Goal: Task Accomplishment & Management: Manage account settings

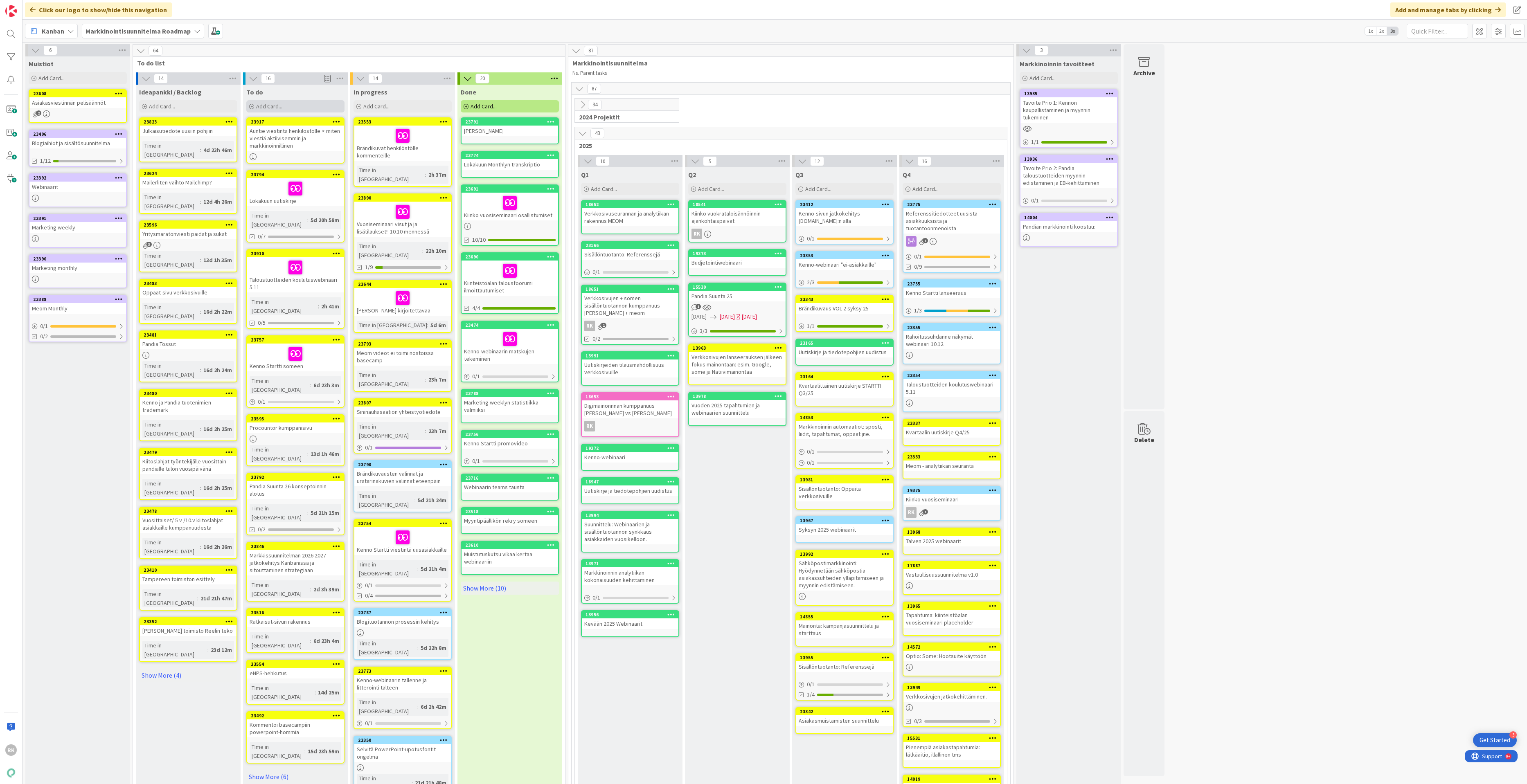
click at [311, 108] on div "Add Card..." at bounding box center [296, 106] width 98 height 12
type textarea "S"
type textarea "x"
type textarea "Si"
type textarea "x"
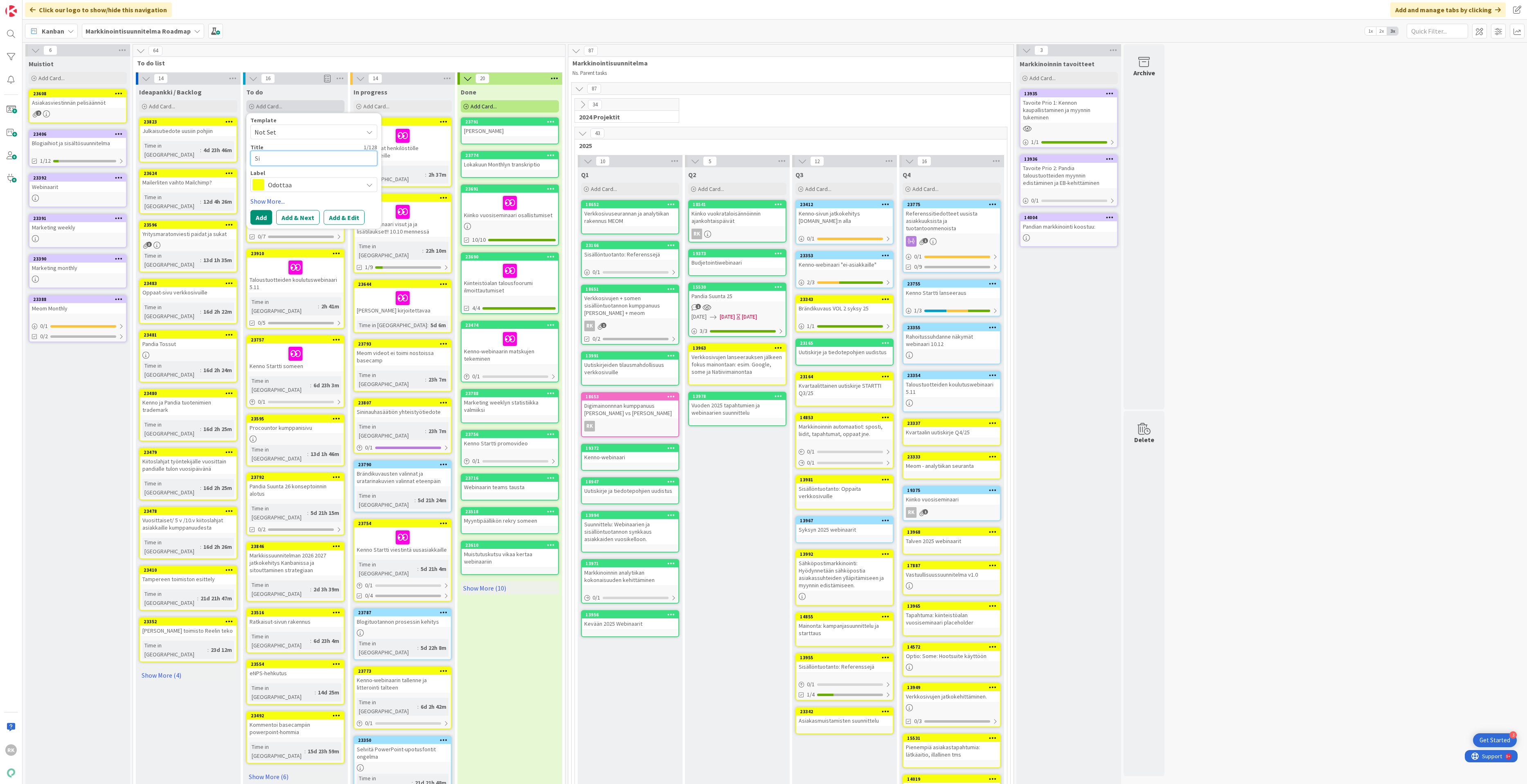
type textarea "Sis"
type textarea "x"
type textarea "Sisä"
type textarea "x"
type textarea "Sisäl"
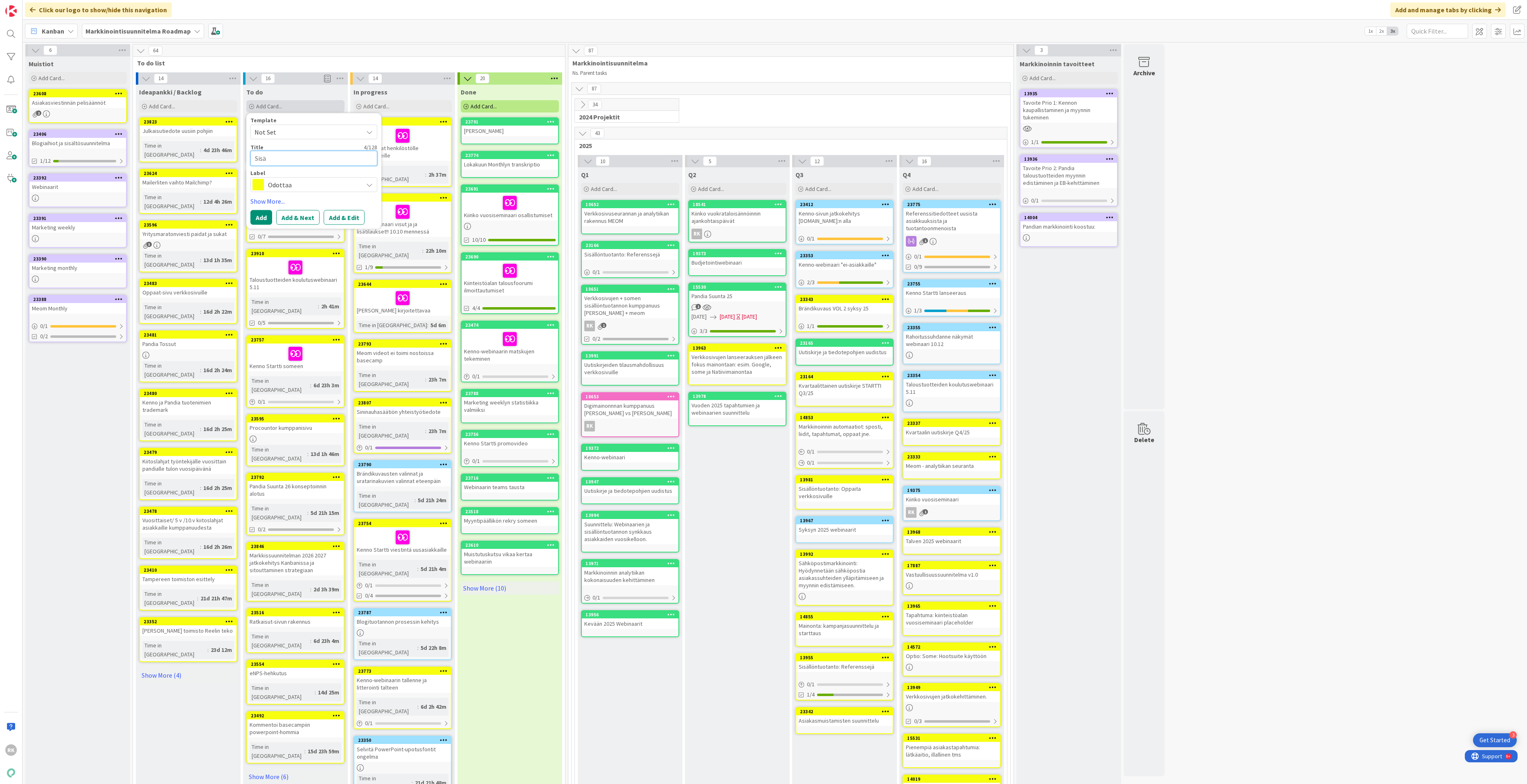
type textarea "x"
type textarea "Sisält"
type textarea "x"
type textarea "Sisältö"
type textarea "x"
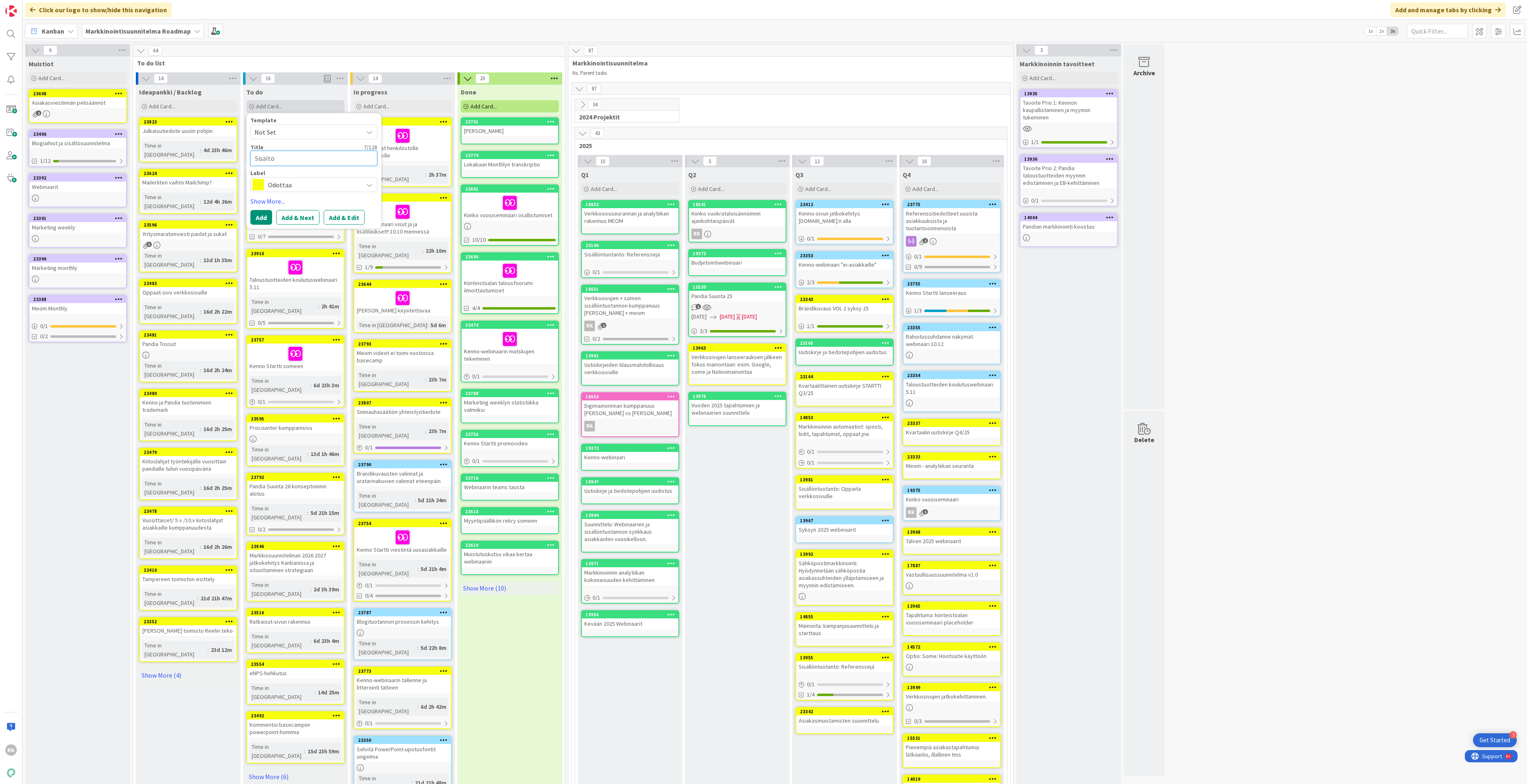
type textarea "Sisältös"
type textarea "x"
type textarea "Sisältösu"
type textarea "x"
type textarea "Sisältösuu"
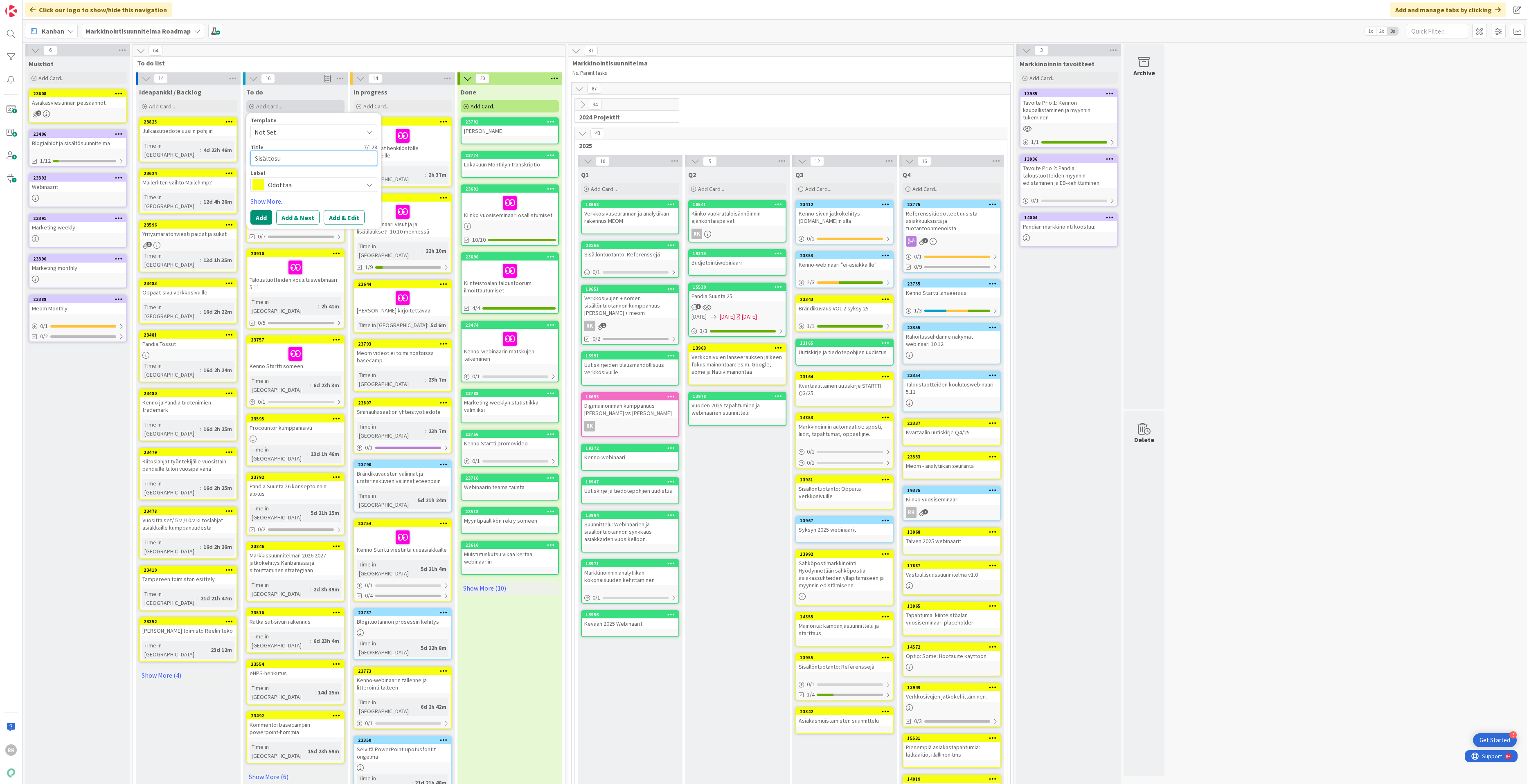
type textarea "x"
type textarea "Sisältösuun"
type textarea "x"
type textarea "Sisältösuunn"
type textarea "x"
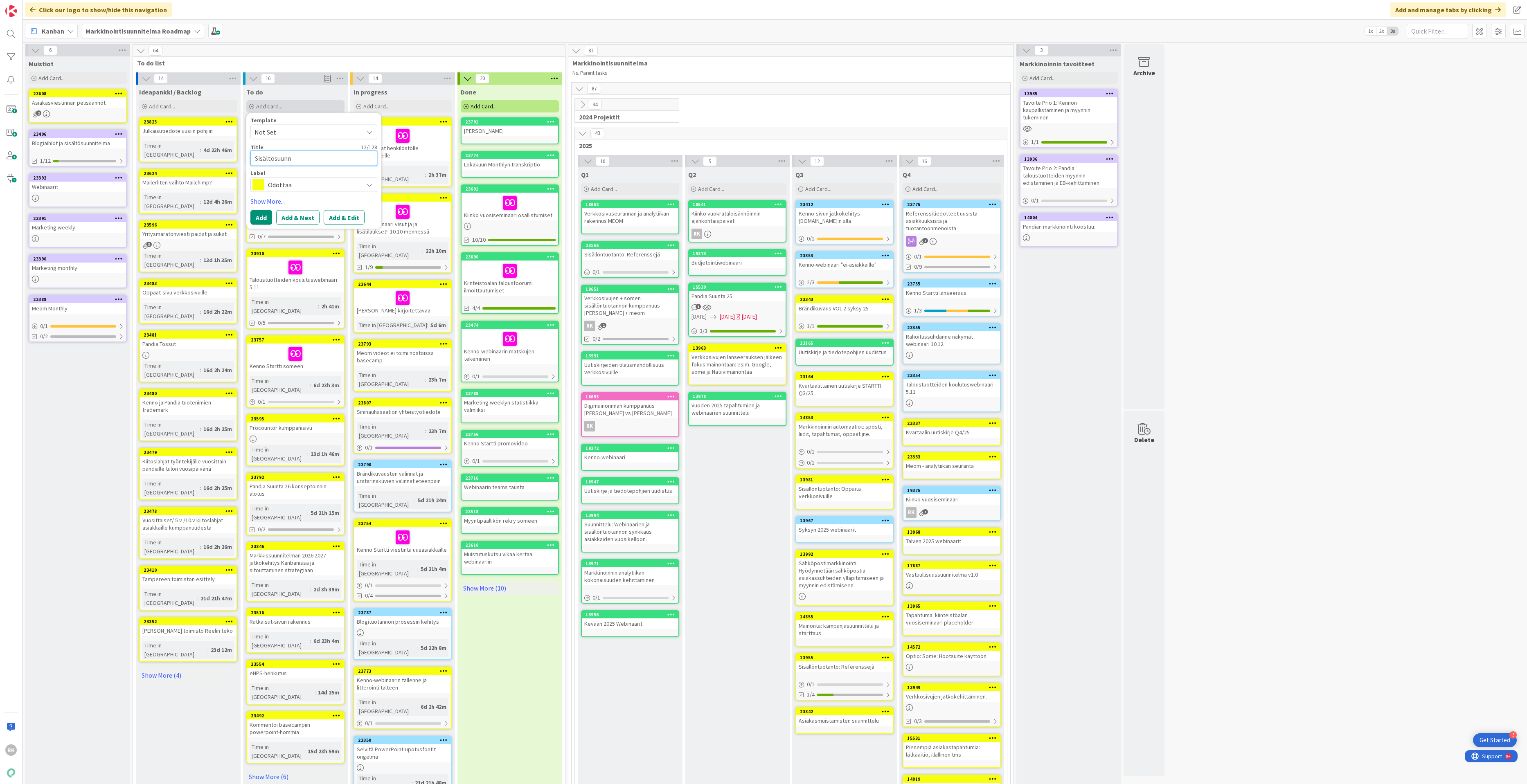
type textarea "Sisältösuunni"
type textarea "x"
type textarea "Sisältösuunnit"
type textarea "x"
type textarea "Sisältösuunnite"
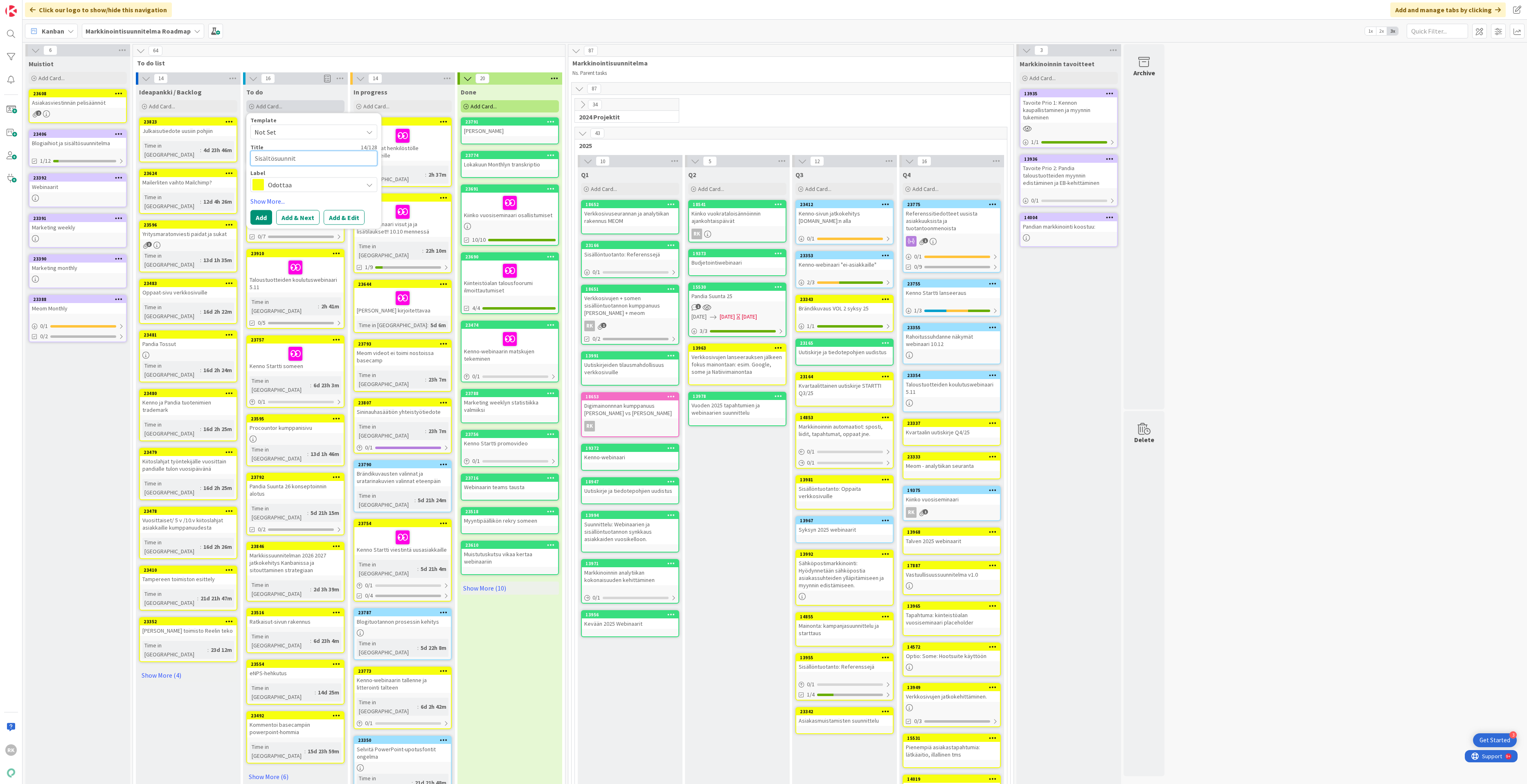
type textarea "x"
type textarea "Sisältösuunnitel"
type textarea "x"
type textarea "Sisältösuunnitelm"
type textarea "x"
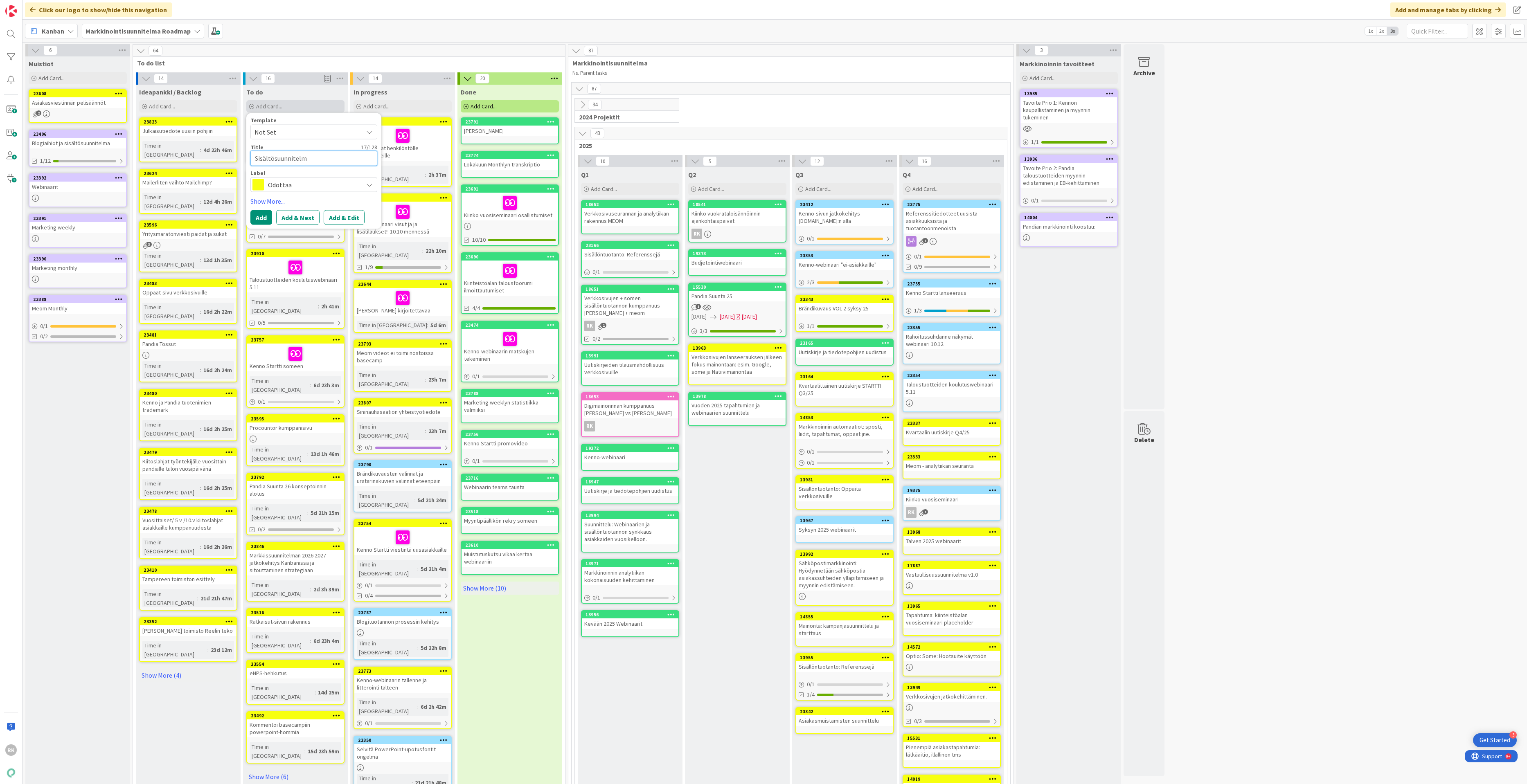
type textarea "Sisältösuunnitelma"
type textarea "x"
type textarea "Sisältösuunnitelman"
type textarea "x"
type textarea "Sisältösuunnitelman"
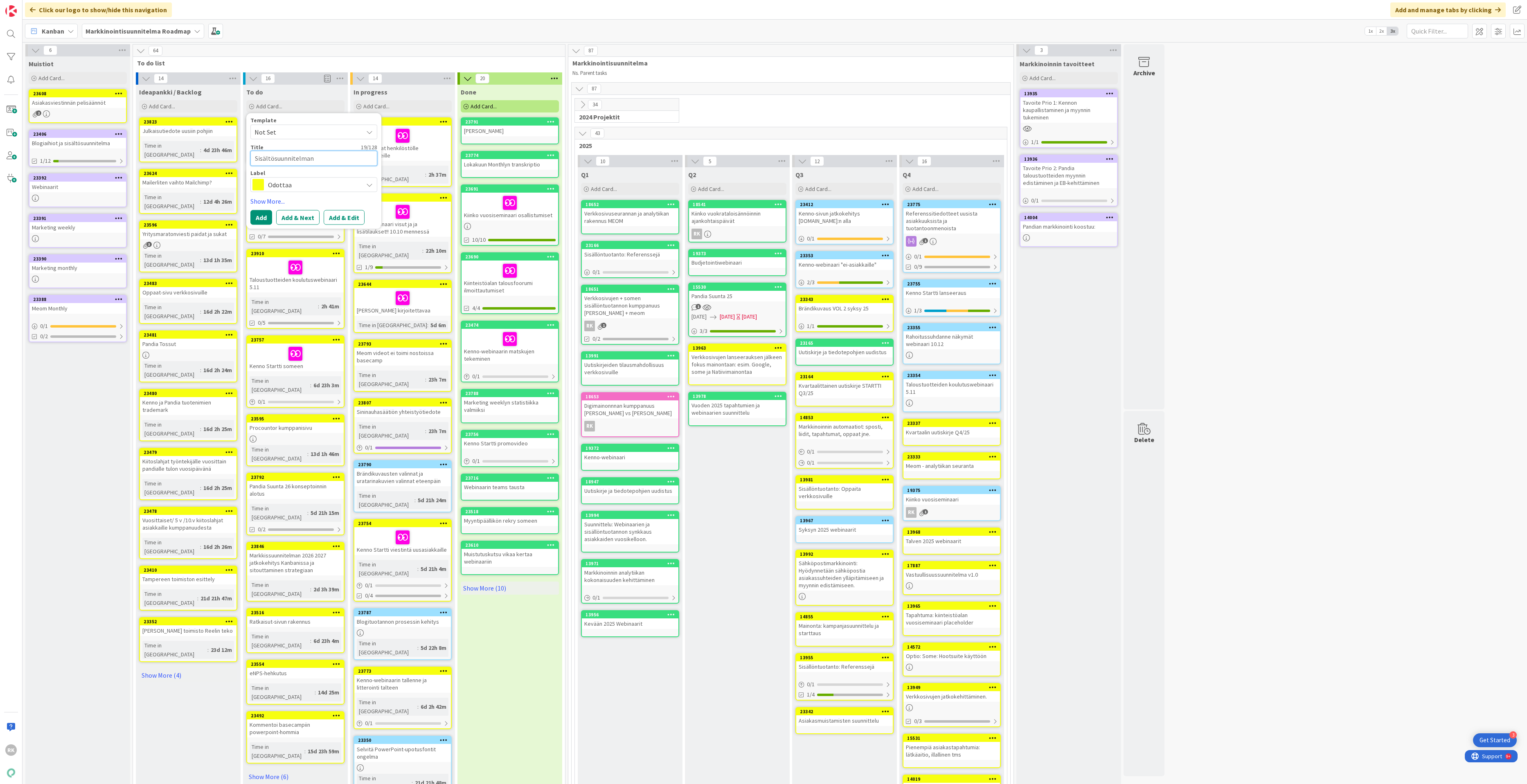
type textarea "x"
type textarea "Sisältösuunnitelman p"
type textarea "x"
type textarea "Sisältösuunnitelman pä"
type textarea "x"
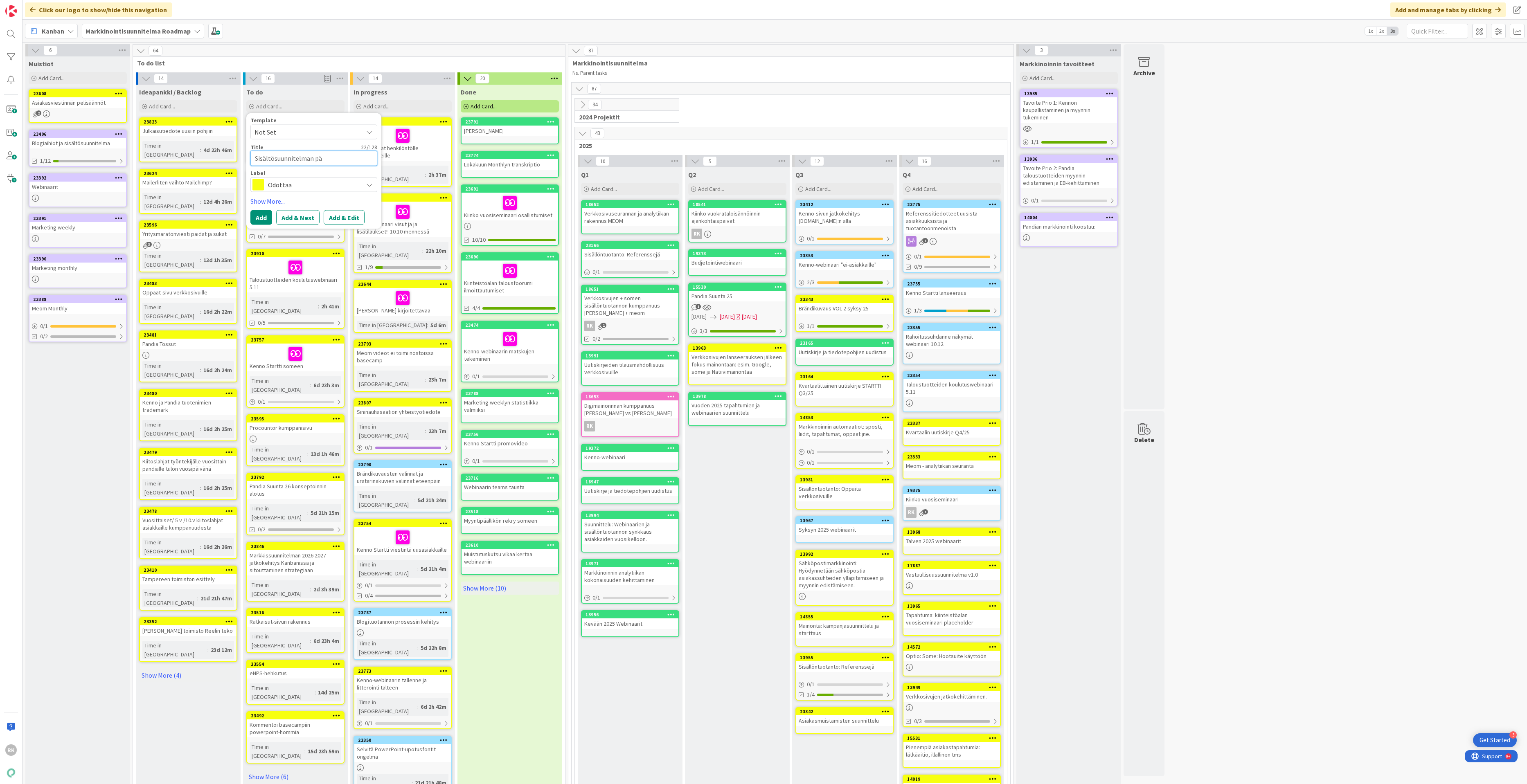
type textarea "Sisältösuunnitelman päi"
type textarea "x"
type textarea "Sisältösuunnitelman päiv"
type textarea "x"
type textarea "Sisältösuunnitelman päivi"
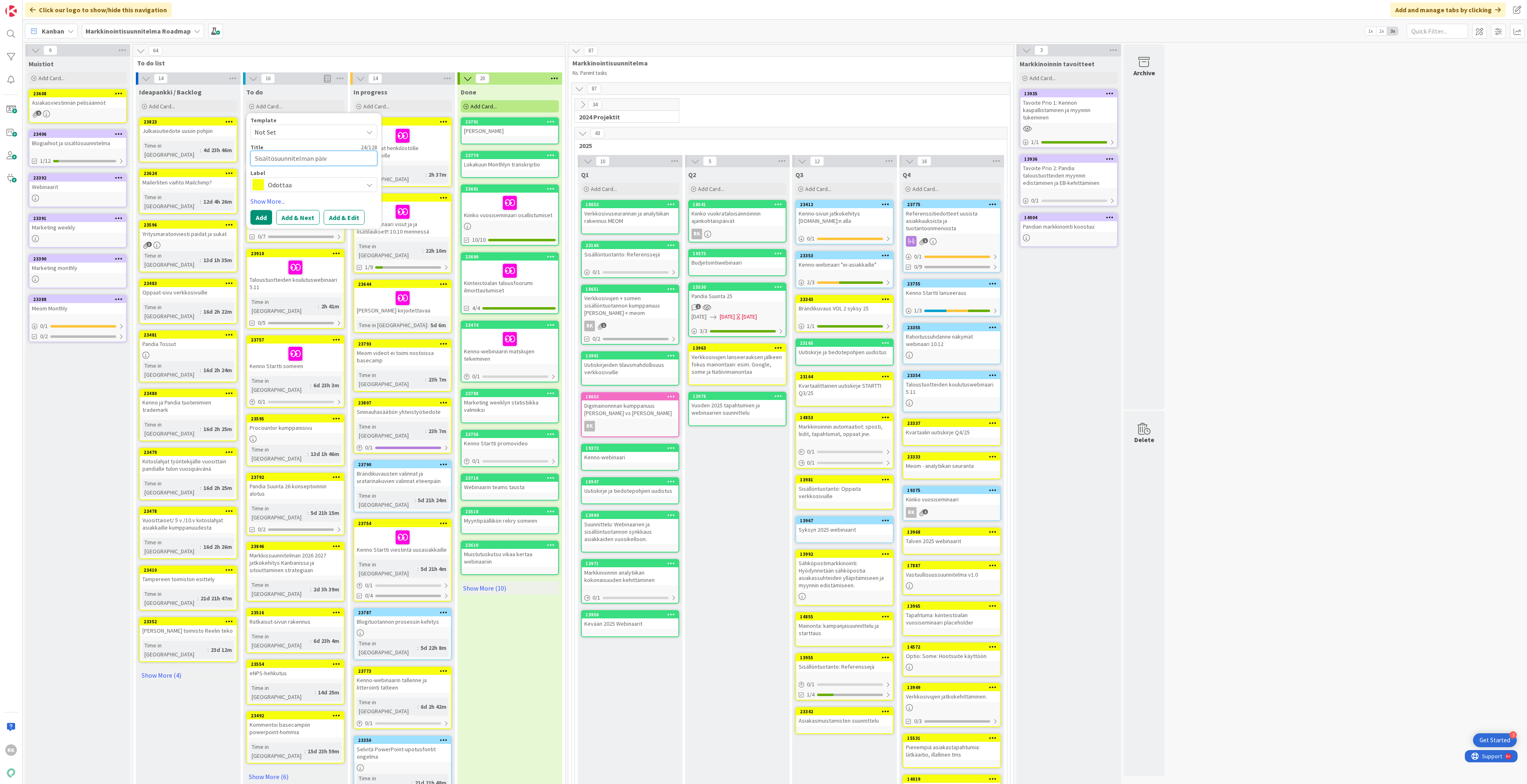
type textarea "x"
type textarea "Sisältösuunnitelman päivit"
type textarea "x"
type textarea "Sisältösuunnitelman päivity"
type textarea "x"
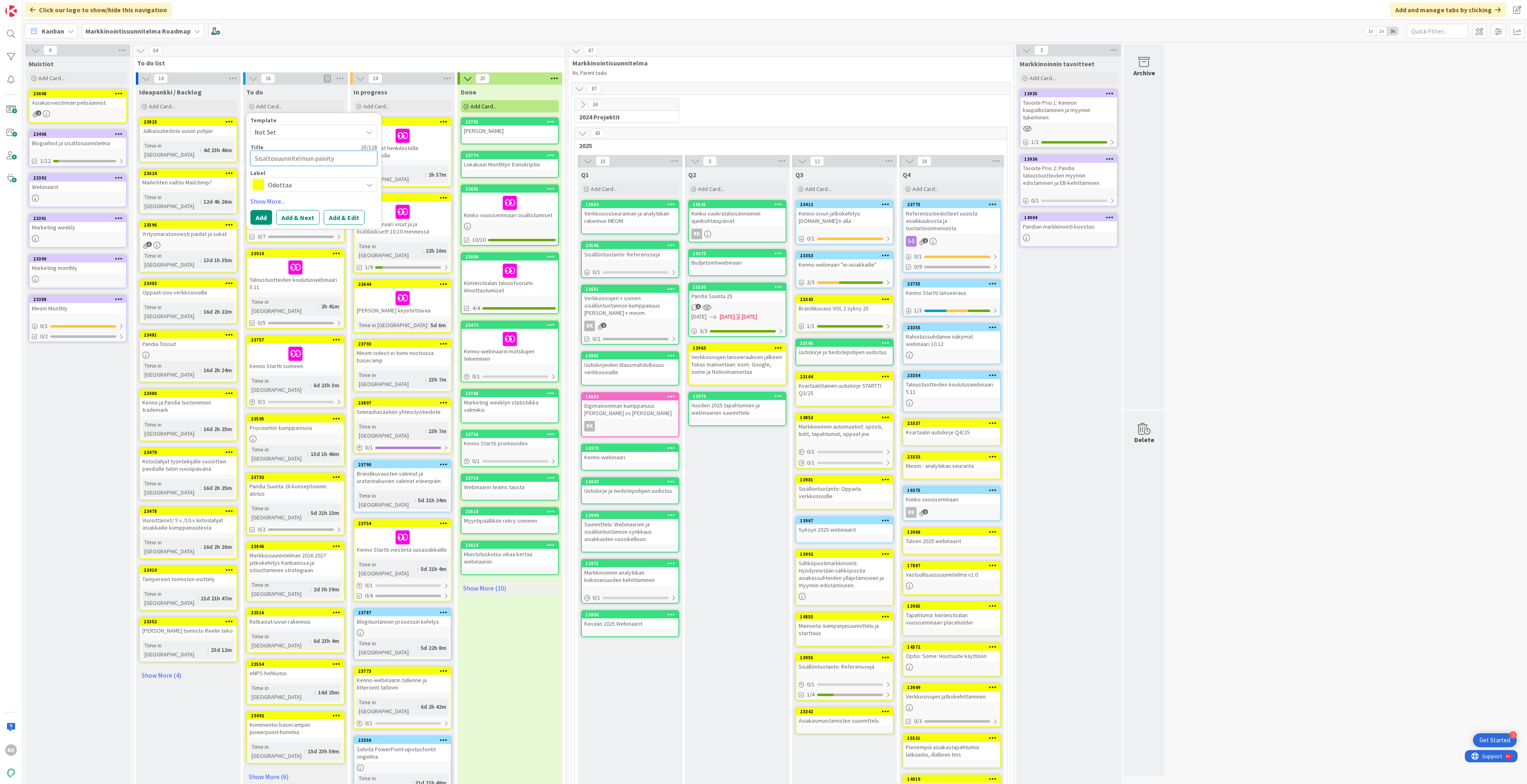
type textarea "Sisältösuunnitelman päivitys"
type textarea "x"
drag, startPoint x: 346, startPoint y: 161, endPoint x: 171, endPoint y: 132, distance: 177.4
click at [171, 133] on div "14 Ideapankki / Backlog Add Card... 23823 Julkaisutiedote uusiin pohjiin Time i…" at bounding box center [349, 653] width 429 height 1161
click at [68, 144] on div "Blogiaihiot ja sisältösuunnitelma" at bounding box center [78, 143] width 97 height 11
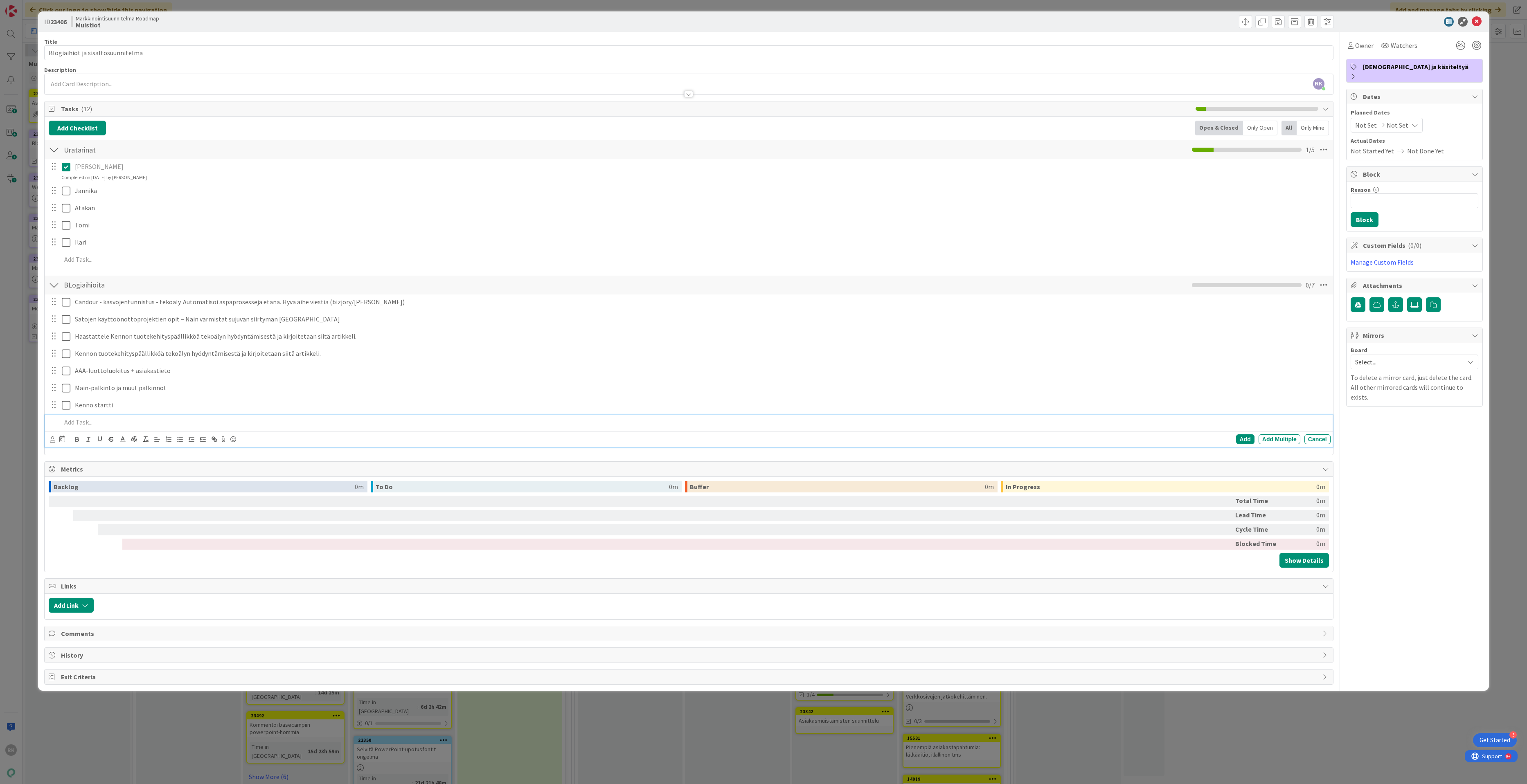
click at [80, 420] on p at bounding box center [694, 423] width 1266 height 9
click at [1280, 438] on div "Add Multiple" at bounding box center [1279, 439] width 41 height 10
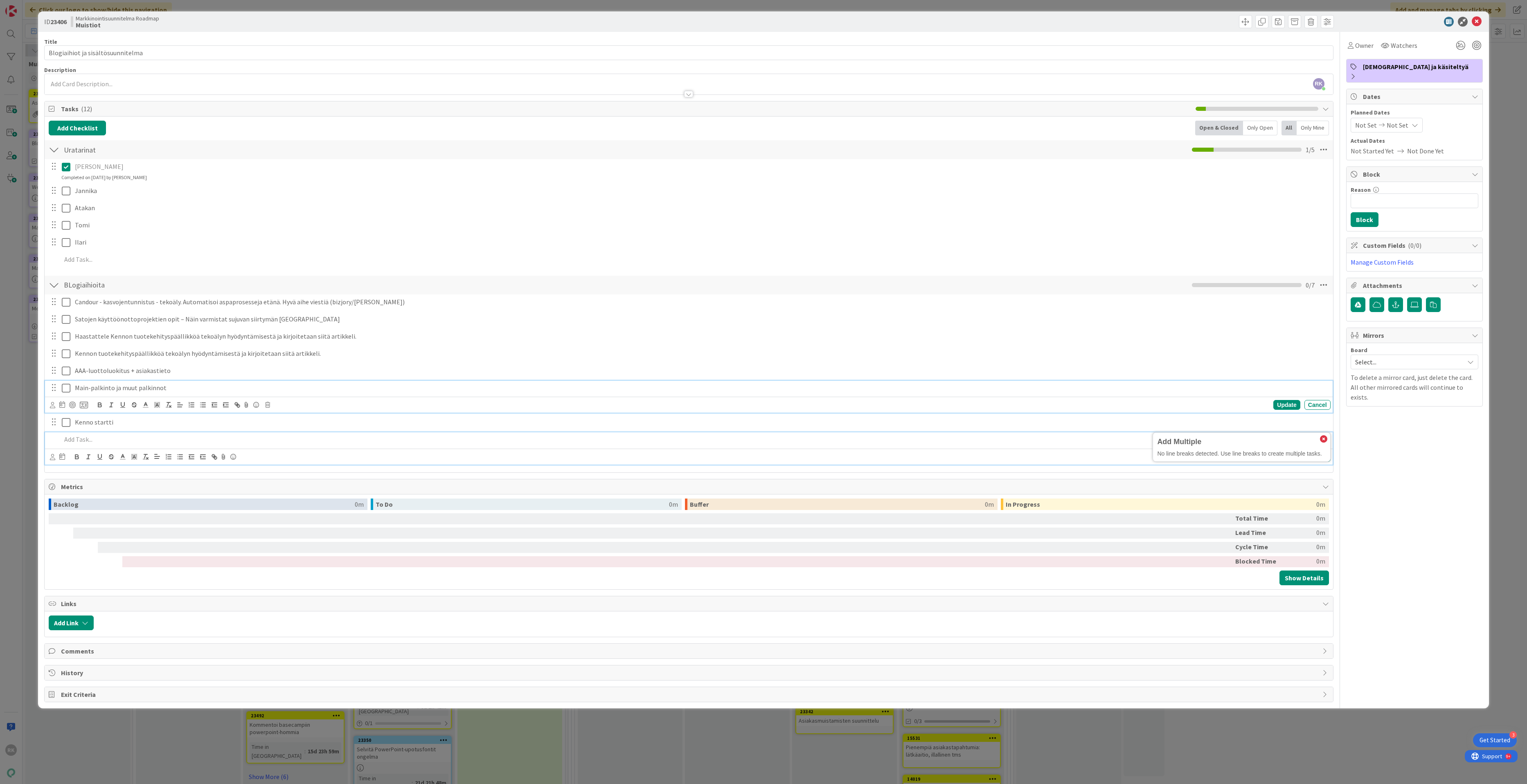
click at [1233, 383] on div "Main-palkinto ja muut palkinnot" at bounding box center [701, 388] width 1259 height 14
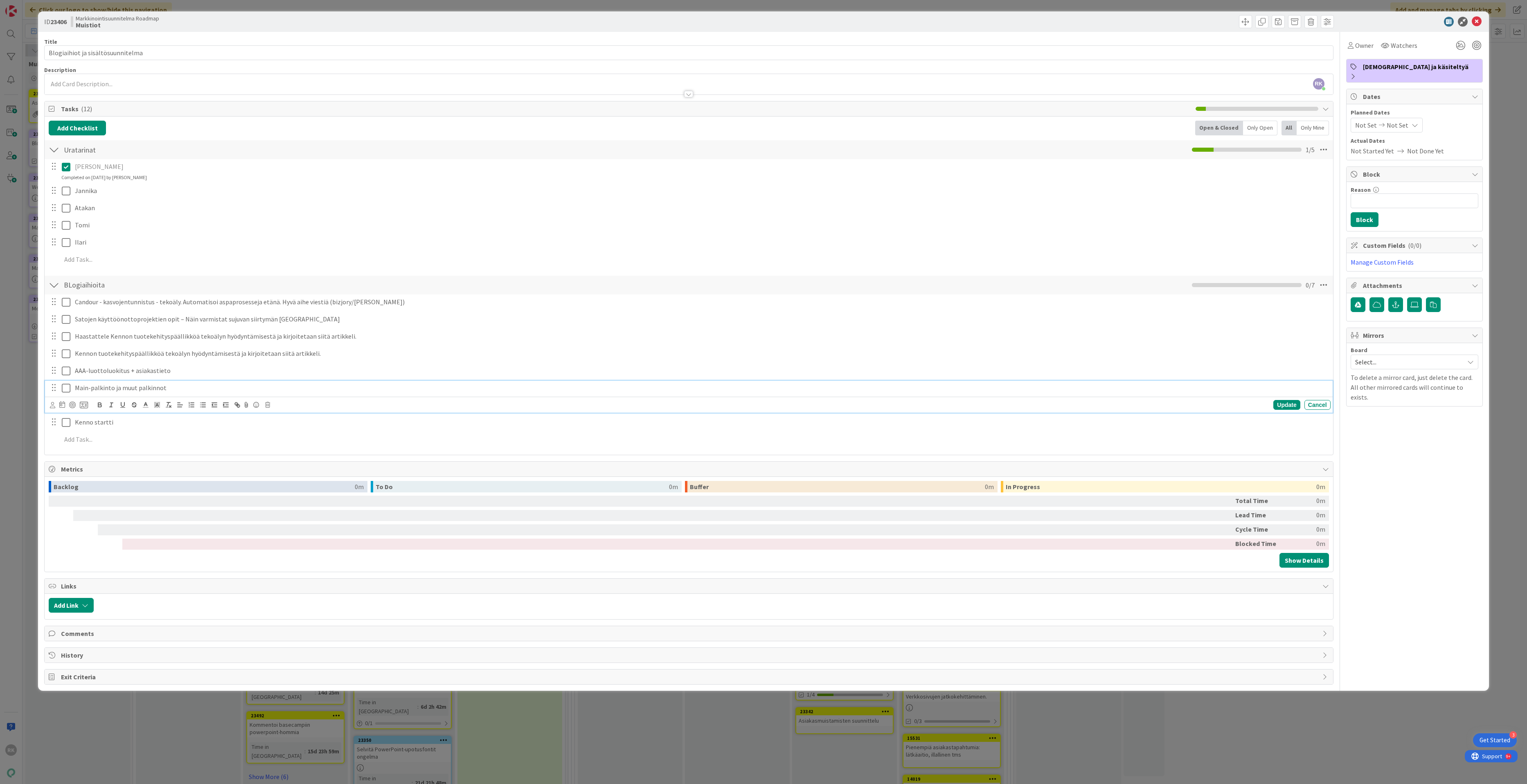
click at [1216, 453] on div "Add Checklist Open & Closed Only Open All Only Mine Uratarinat Checklist Name 1…" at bounding box center [688, 286] width 1288 height 338
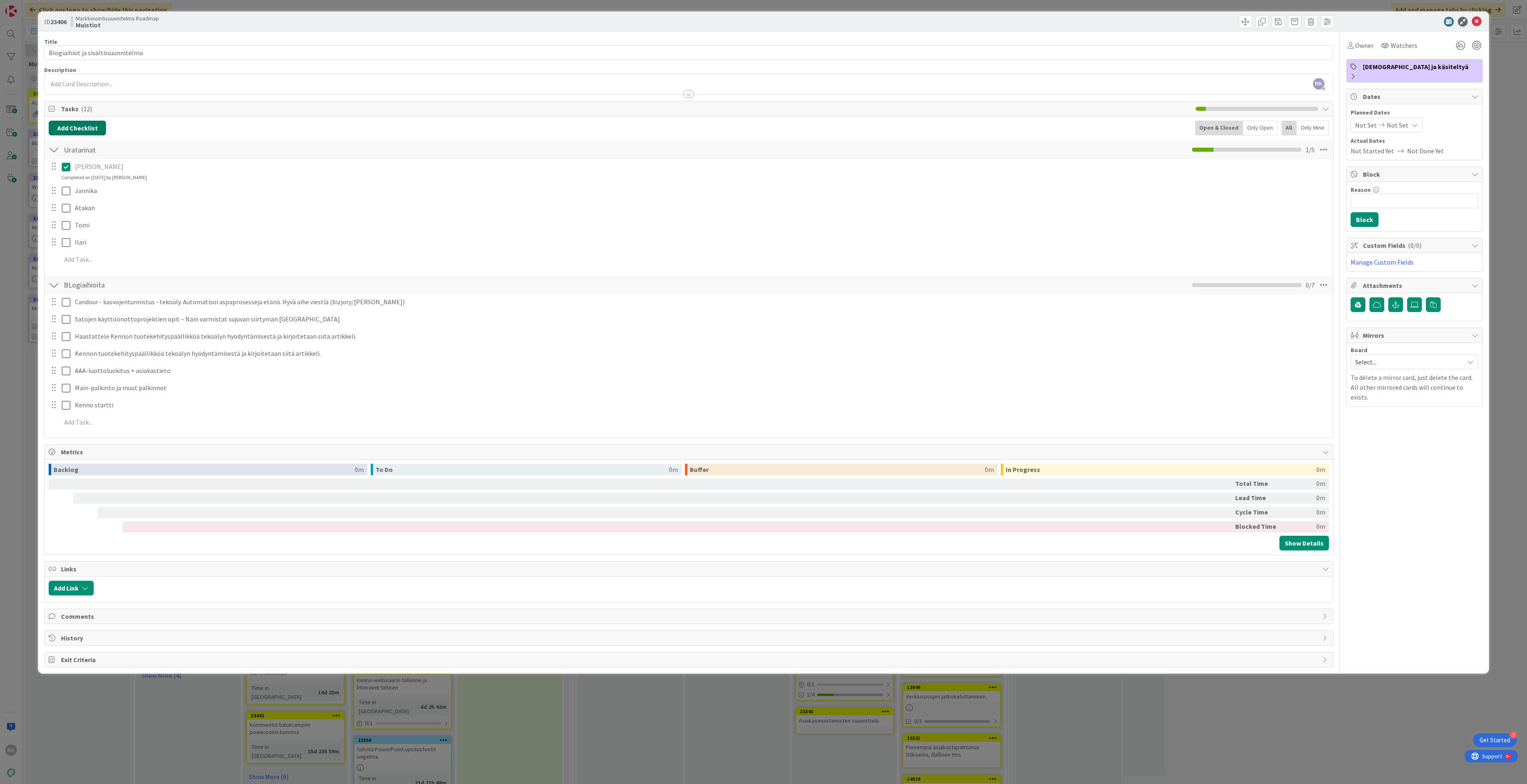
click at [85, 132] on button "Add Checklist" at bounding box center [77, 128] width 57 height 15
type input "Tiedotteet"
click at [64, 193] on button "Add" at bounding box center [63, 186] width 22 height 15
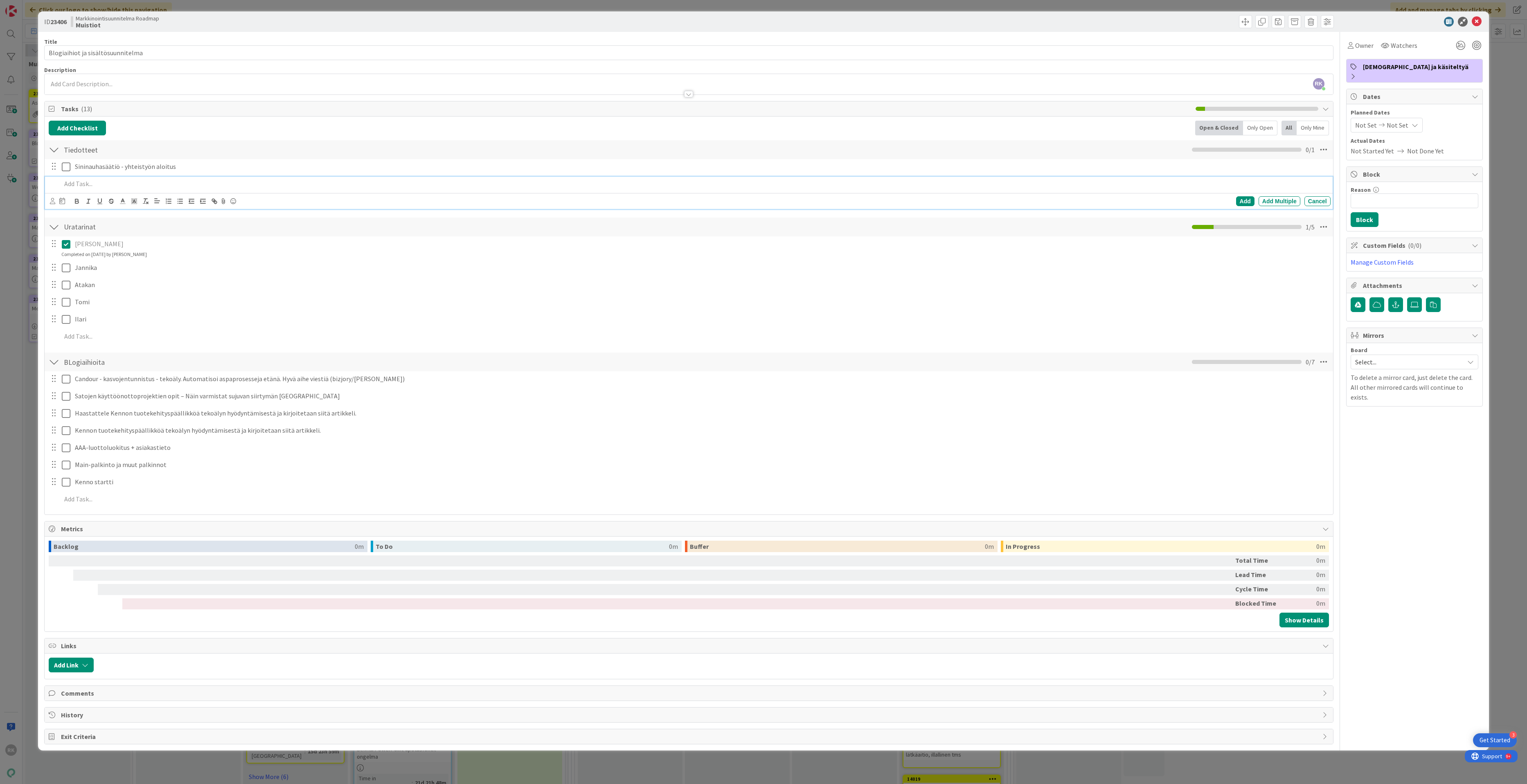
click at [1482, 24] on div at bounding box center [1410, 21] width 145 height 10
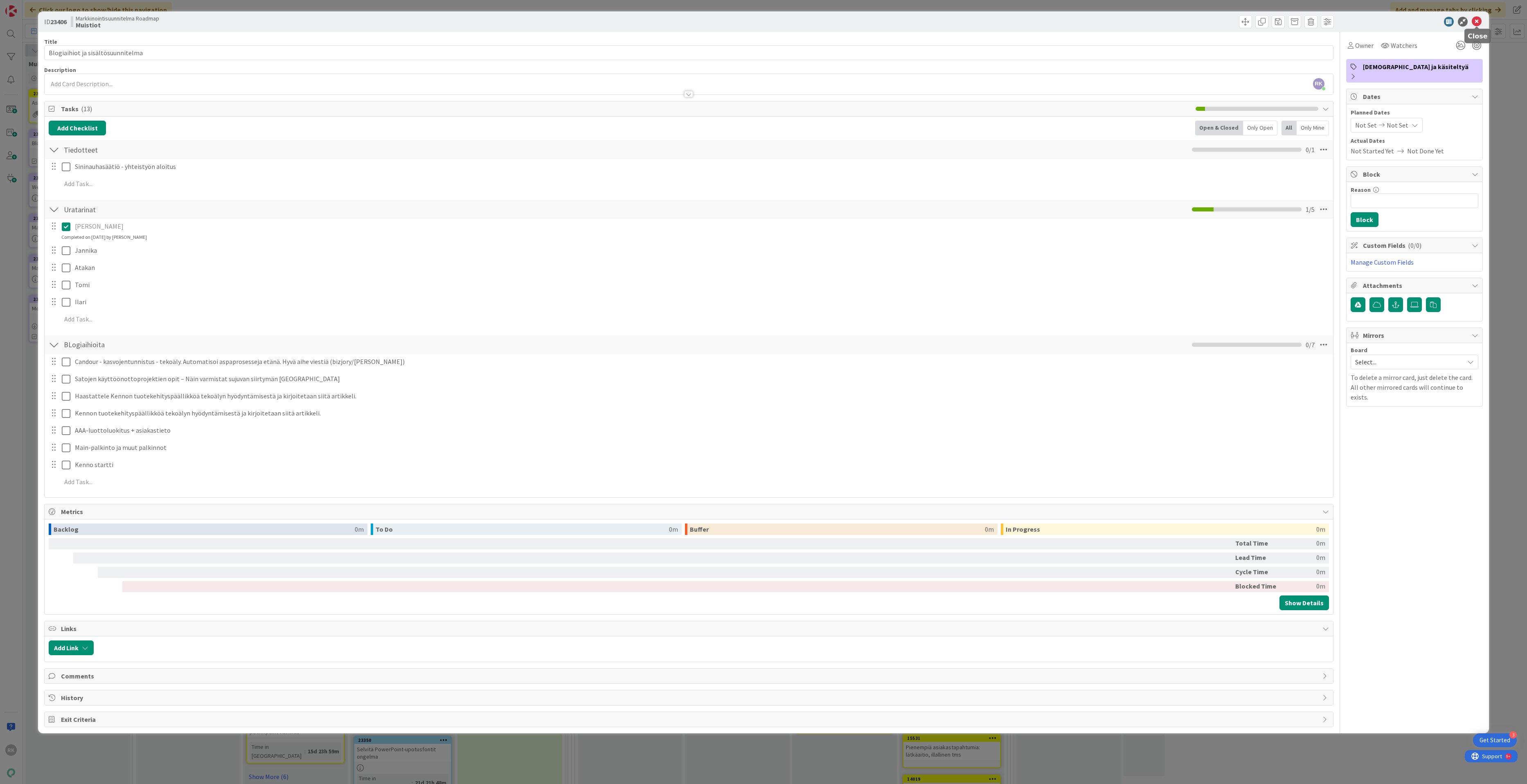
click at [1479, 15] on div "ID 23406 Markkinointisuunnitelma Roadmap Muistiot" at bounding box center [763, 21] width 1451 height 21
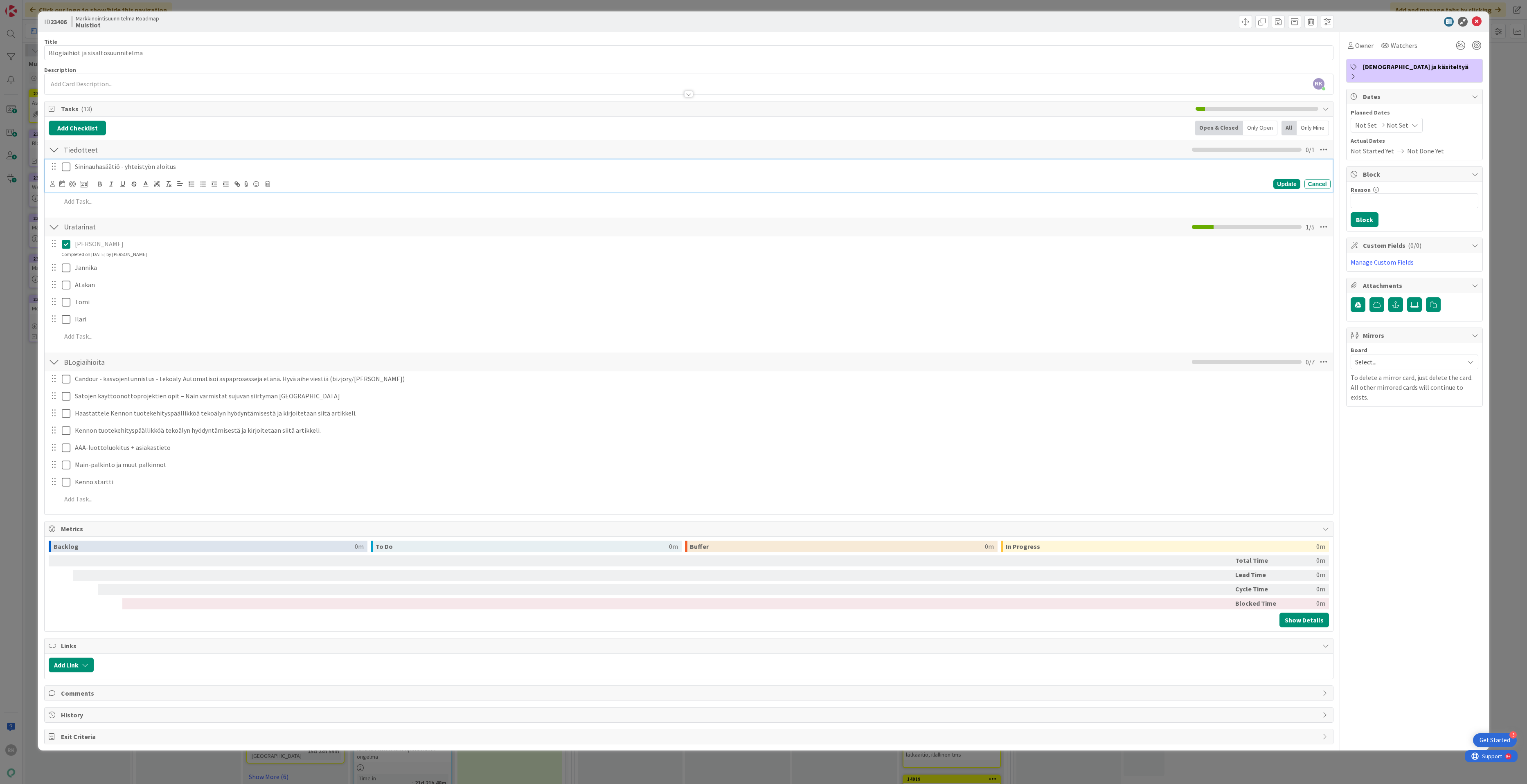
click at [196, 167] on p "Sininauhasäätiö - yhteistyön aloitus" at bounding box center [701, 167] width 1253 height 9
click at [1478, 26] on div "ID 23406 Markkinointisuunnitelma Roadmap Muistiot" at bounding box center [763, 21] width 1451 height 21
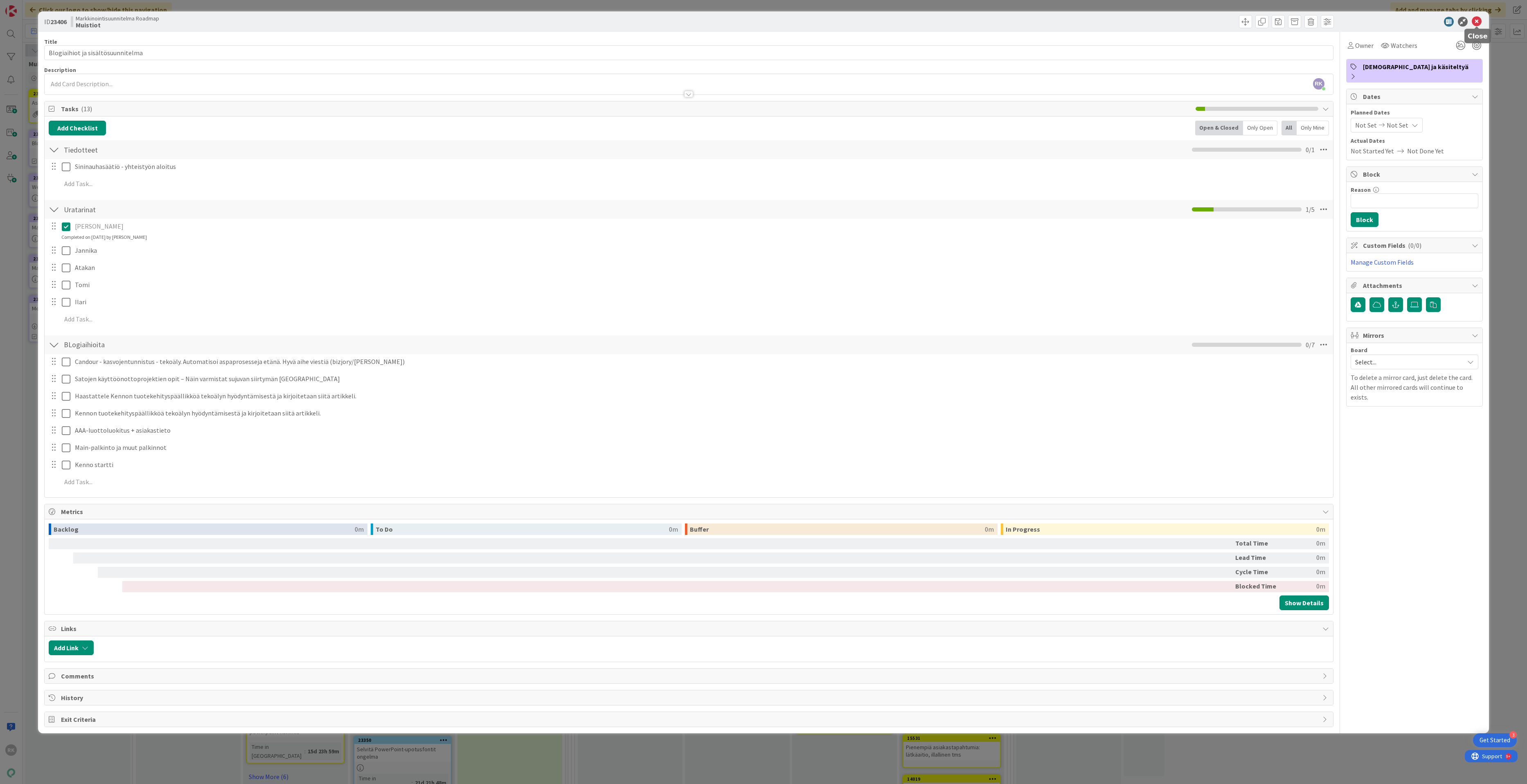
click at [1472, 19] on icon at bounding box center [1477, 21] width 10 height 10
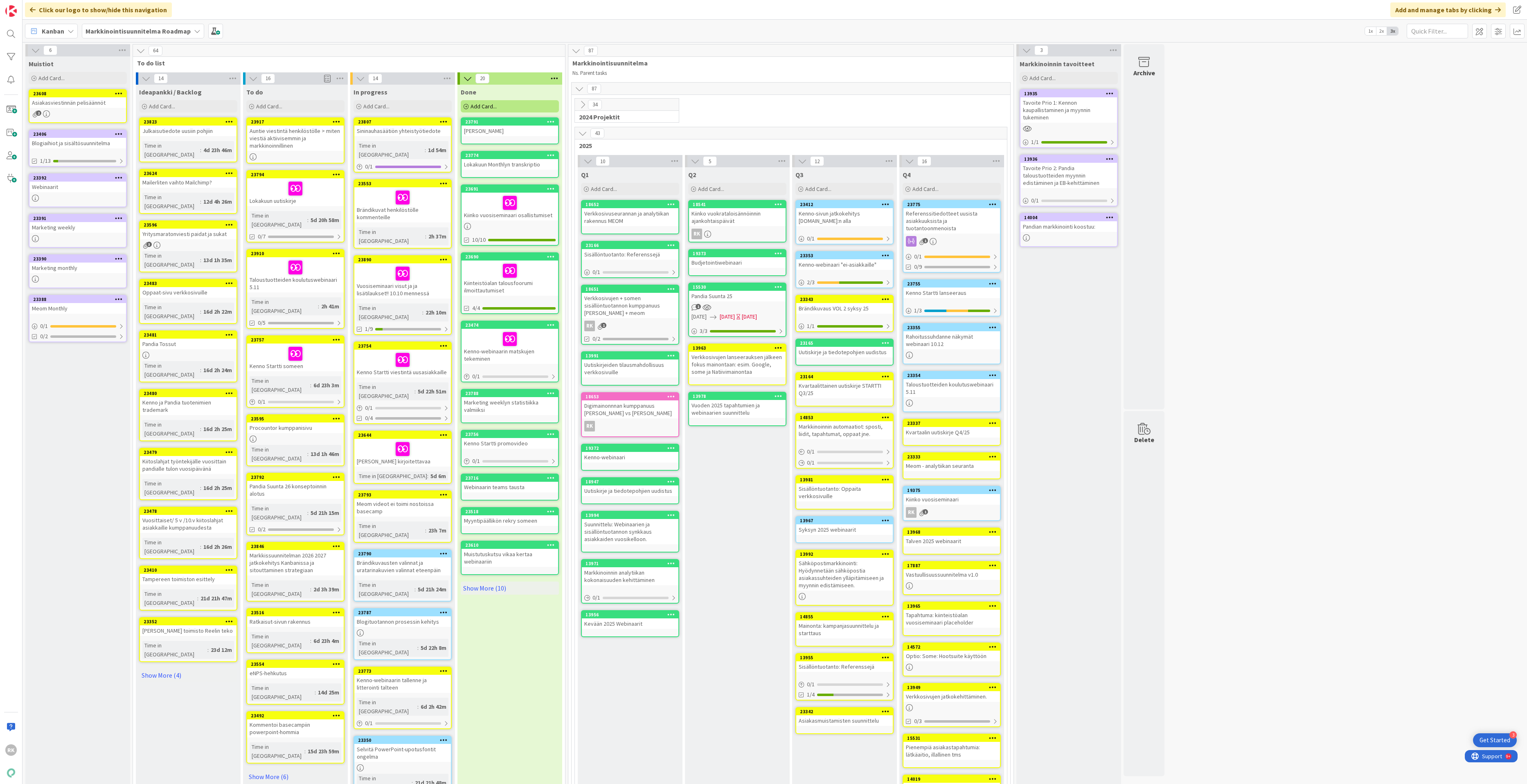
drag, startPoint x: 374, startPoint y: 501, endPoint x: 145, endPoint y: 1, distance: 549.9
click at [385, 266] on div "Vuosiseminaari visut ja ja lisätilaukset!! 10.10 mennessä" at bounding box center [402, 281] width 97 height 35
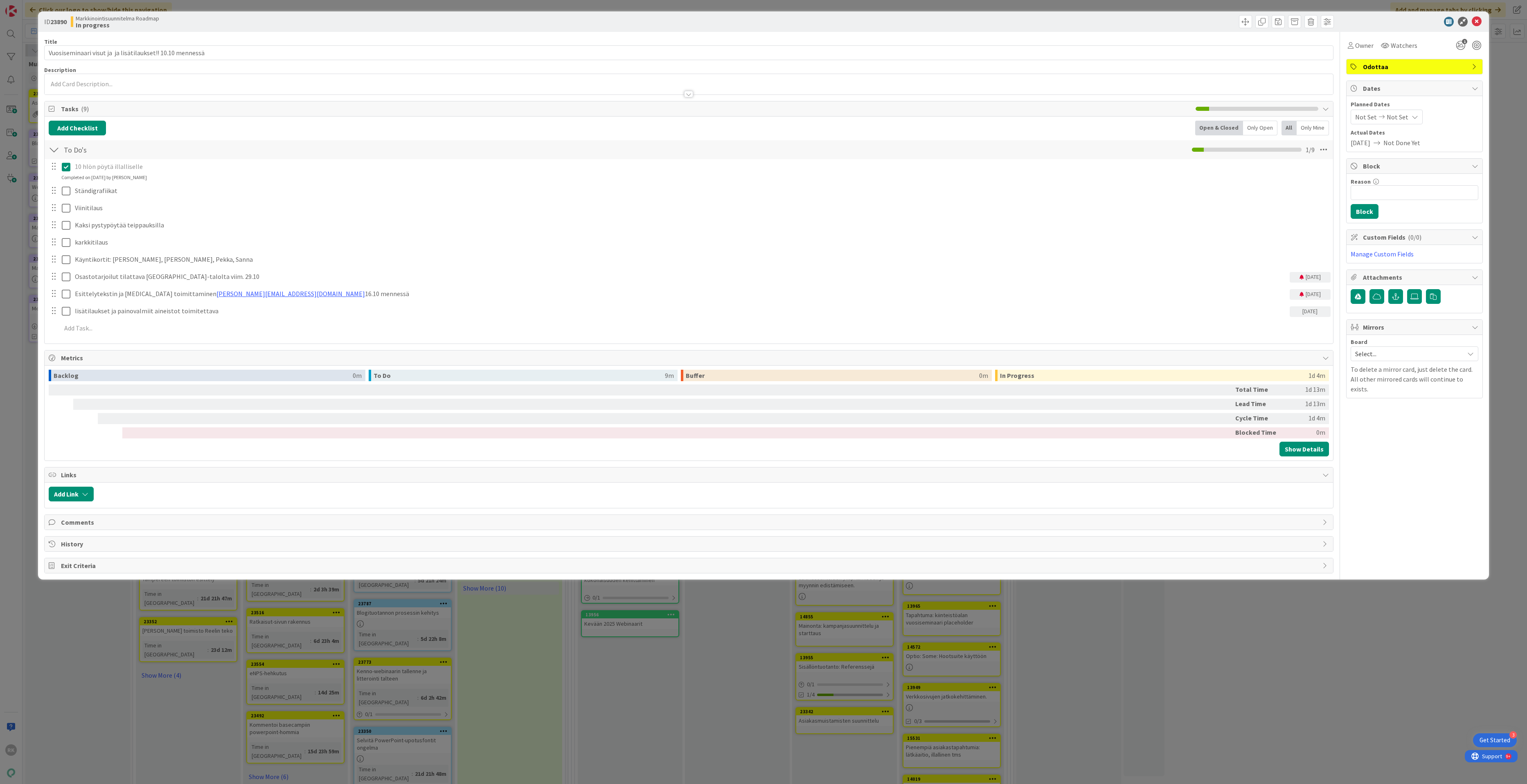
click at [100, 97] on div "Title 58 / 128 Vuosiseminaari visut ja ja lisätilaukset!! 10.10 mennessä Descri…" at bounding box center [689, 303] width 1289 height 542
click at [98, 89] on div at bounding box center [688, 90] width 1288 height 8
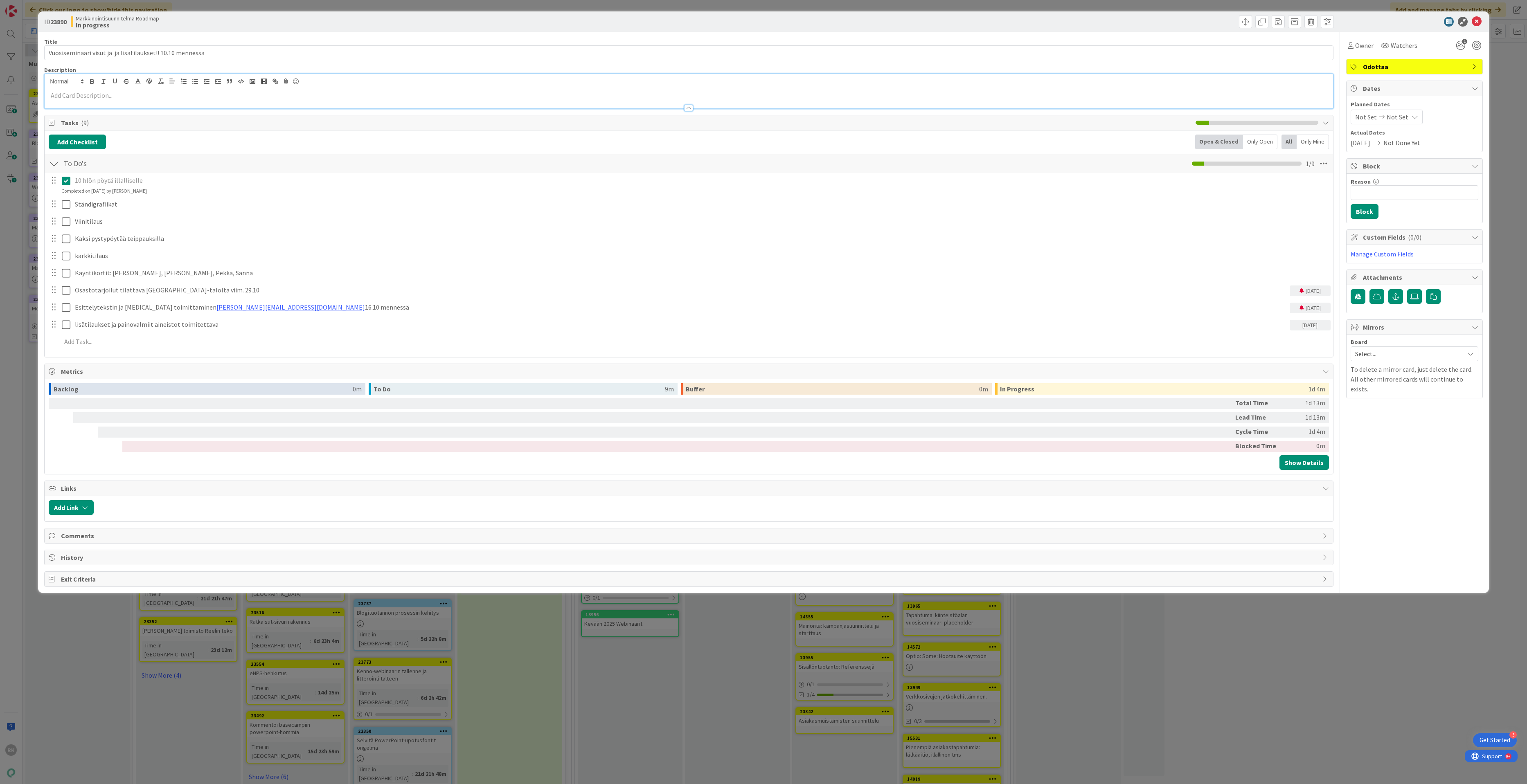
click at [76, 97] on p at bounding box center [688, 95] width 1280 height 9
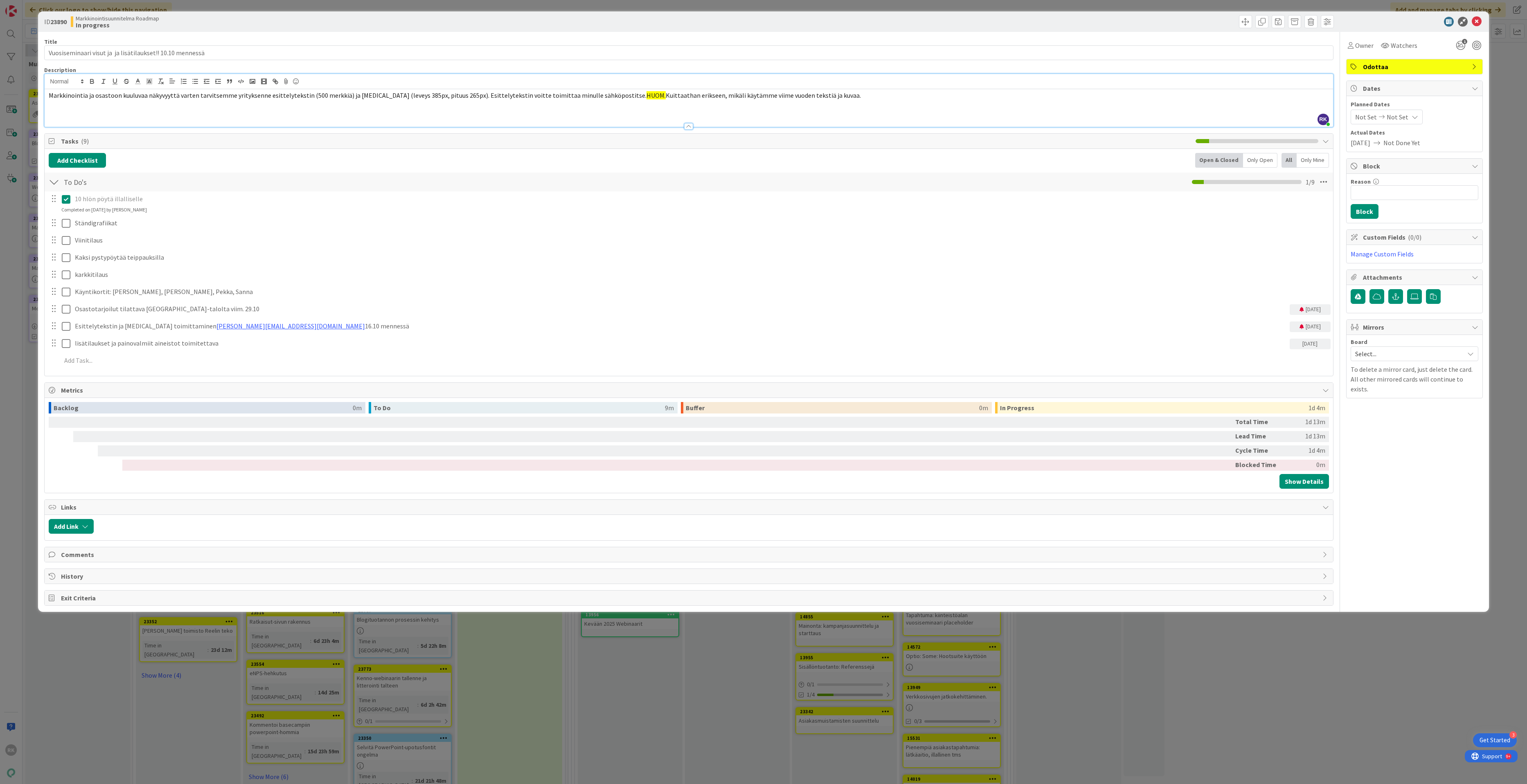
click at [254, 95] on span "Markkinointia ja osastoon kuuluvaa näkyvyyttä varten tarvitsemme yrityksenne es…" at bounding box center [347, 95] width 598 height 8
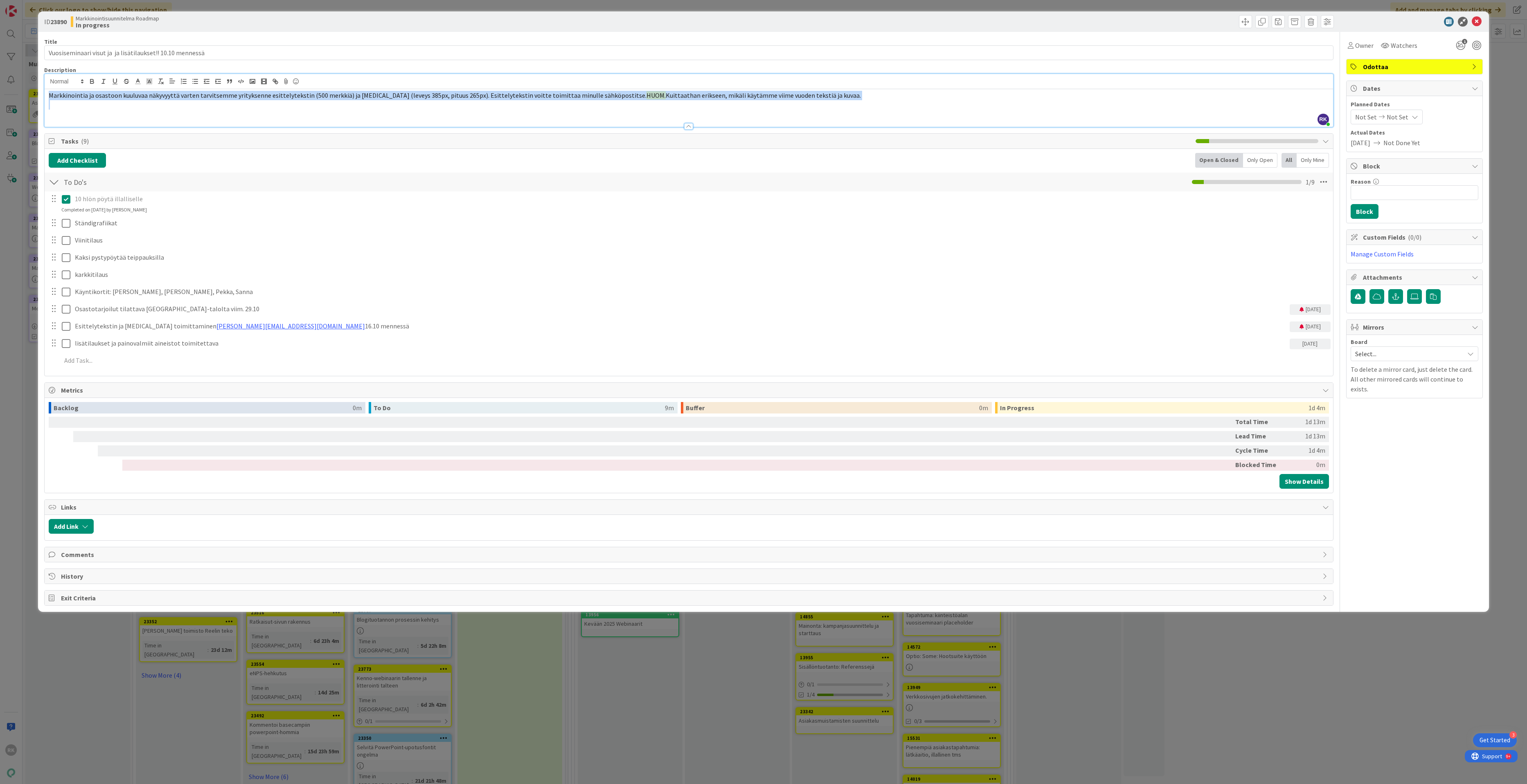
click at [254, 95] on span "Markkinointia ja osastoon kuuluvaa näkyvyyttä varten tarvitsemme yrityksenne es…" at bounding box center [347, 95] width 598 height 8
copy p "Markkinointia ja osastoon kuuluvaa näkyvyyttä varten tarvitsemme yrityksenne es…"
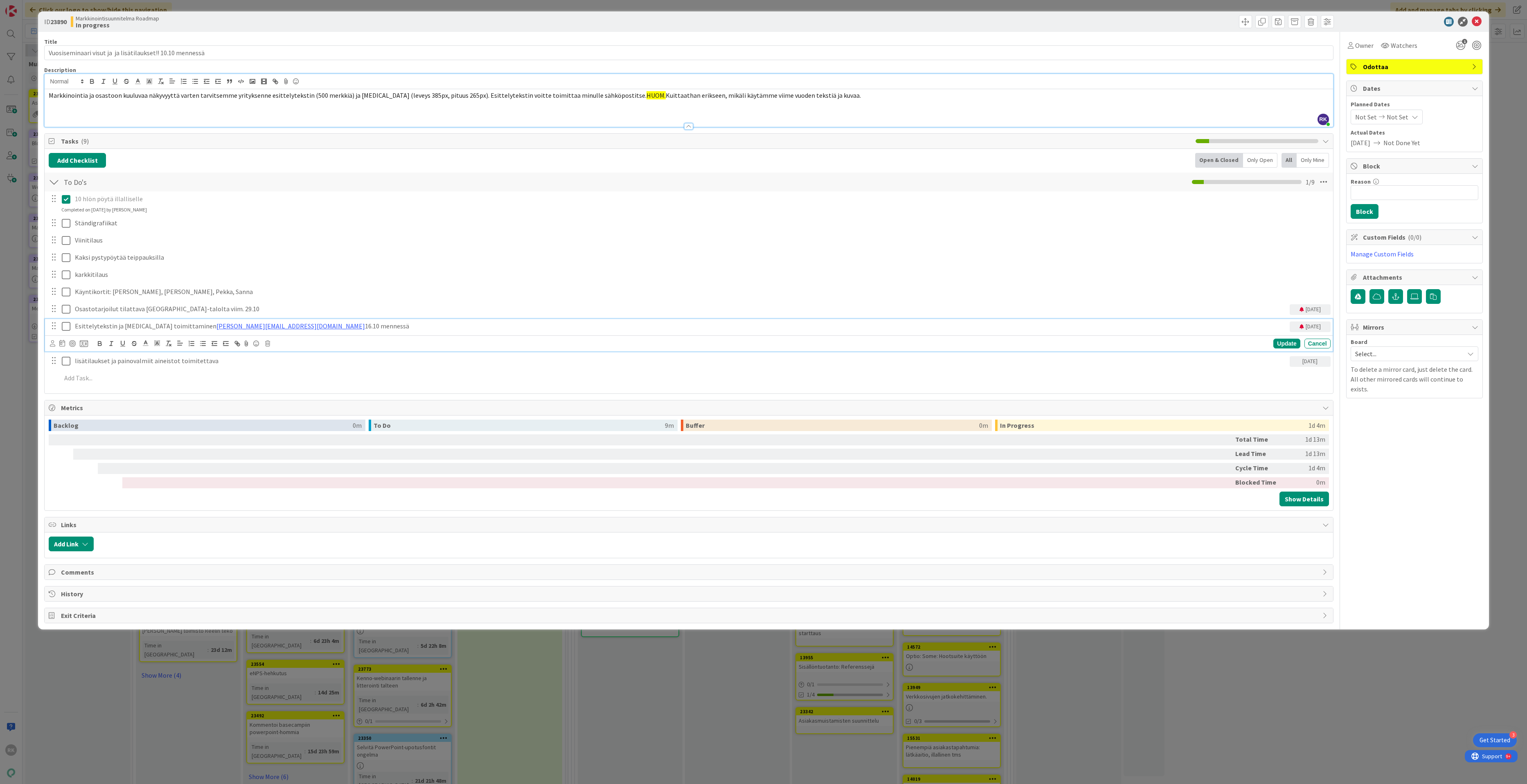
click at [325, 333] on div "Esittelytekstin ja [MEDICAL_DATA] toimittaminen [EMAIL_ADDRESS][DOMAIN_NAME] 16…" at bounding box center [681, 326] width 1218 height 14
click at [535, 105] on p at bounding box center [688, 105] width 1280 height 9
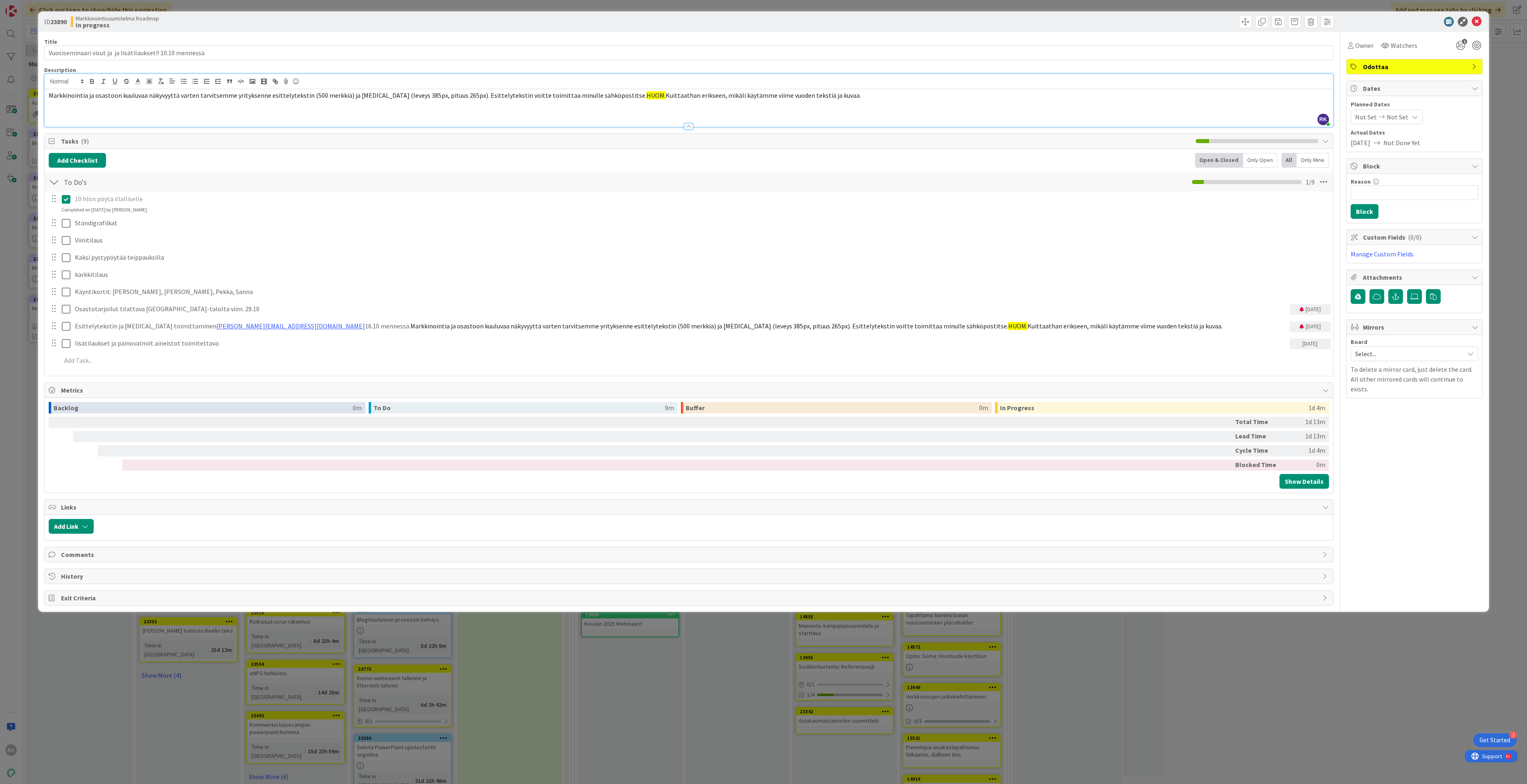
click at [521, 96] on span "Markkinointia ja osastoon kuuluvaa näkyvyyttä varten tarvitsemme yrityksenne es…" at bounding box center [347, 95] width 598 height 8
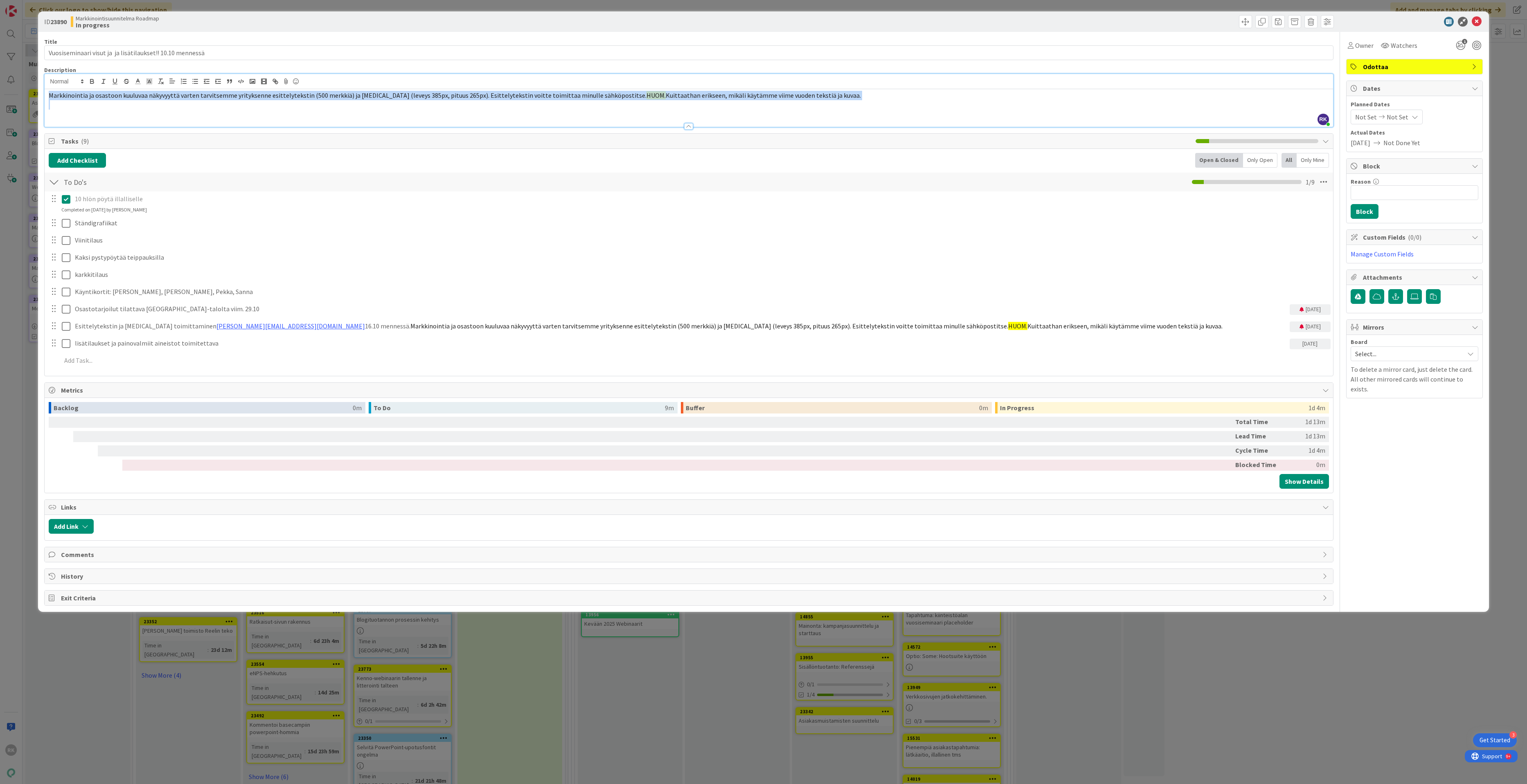
click at [521, 96] on span "Markkinointia ja osastoon kuuluvaa näkyvyyttä varten tarvitsemme yrityksenne es…" at bounding box center [347, 95] width 598 height 8
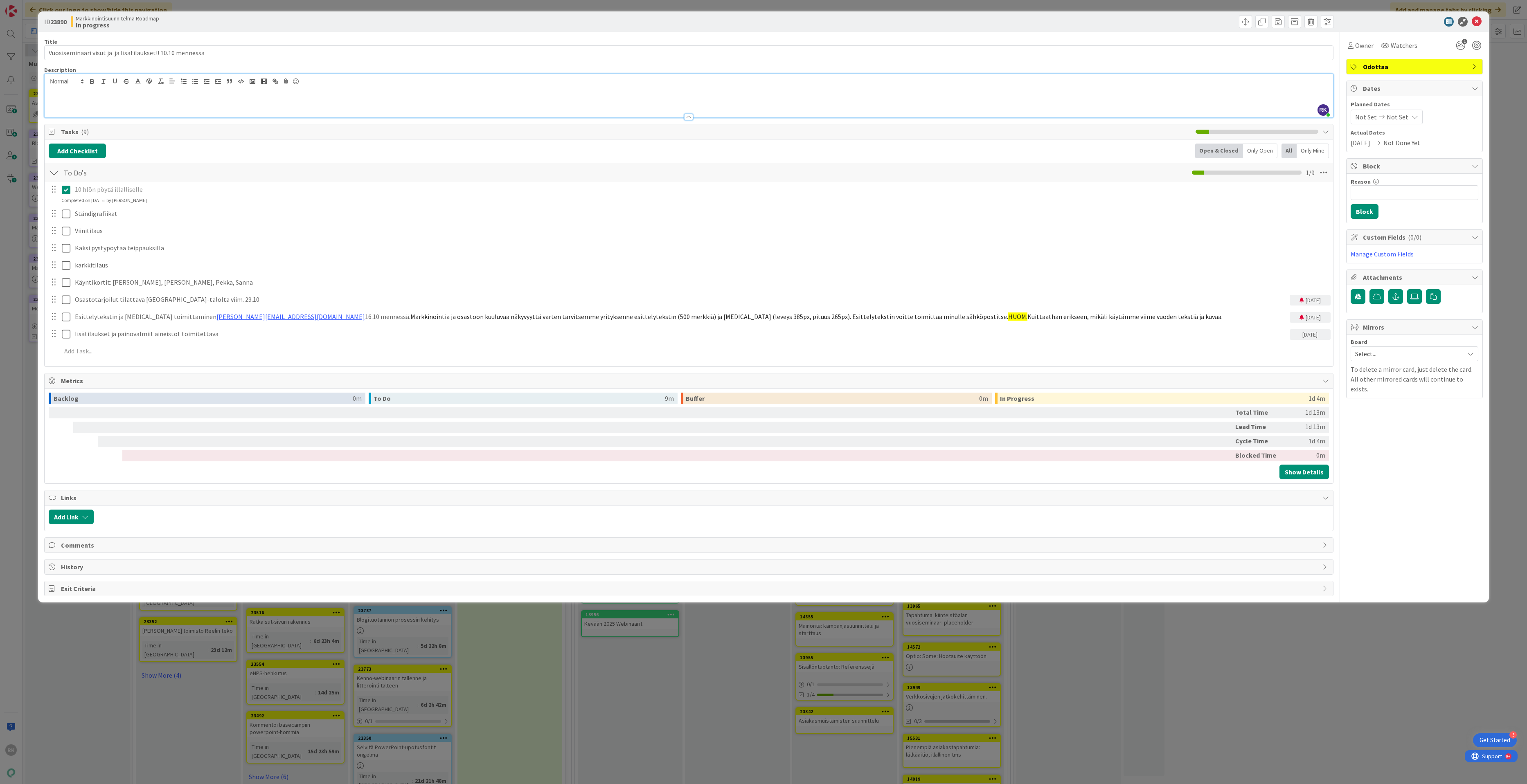
click at [251, 149] on div "Add Checklist Open & Closed Only Open All Only Mine" at bounding box center [688, 151] width 1280 height 15
click at [234, 121] on div "Title 58 / 128 Vuosiseminaari visut ja ja lisätilaukset!! 10.10 mennessä Descri…" at bounding box center [689, 314] width 1289 height 565
